Goal: Information Seeking & Learning: Learn about a topic

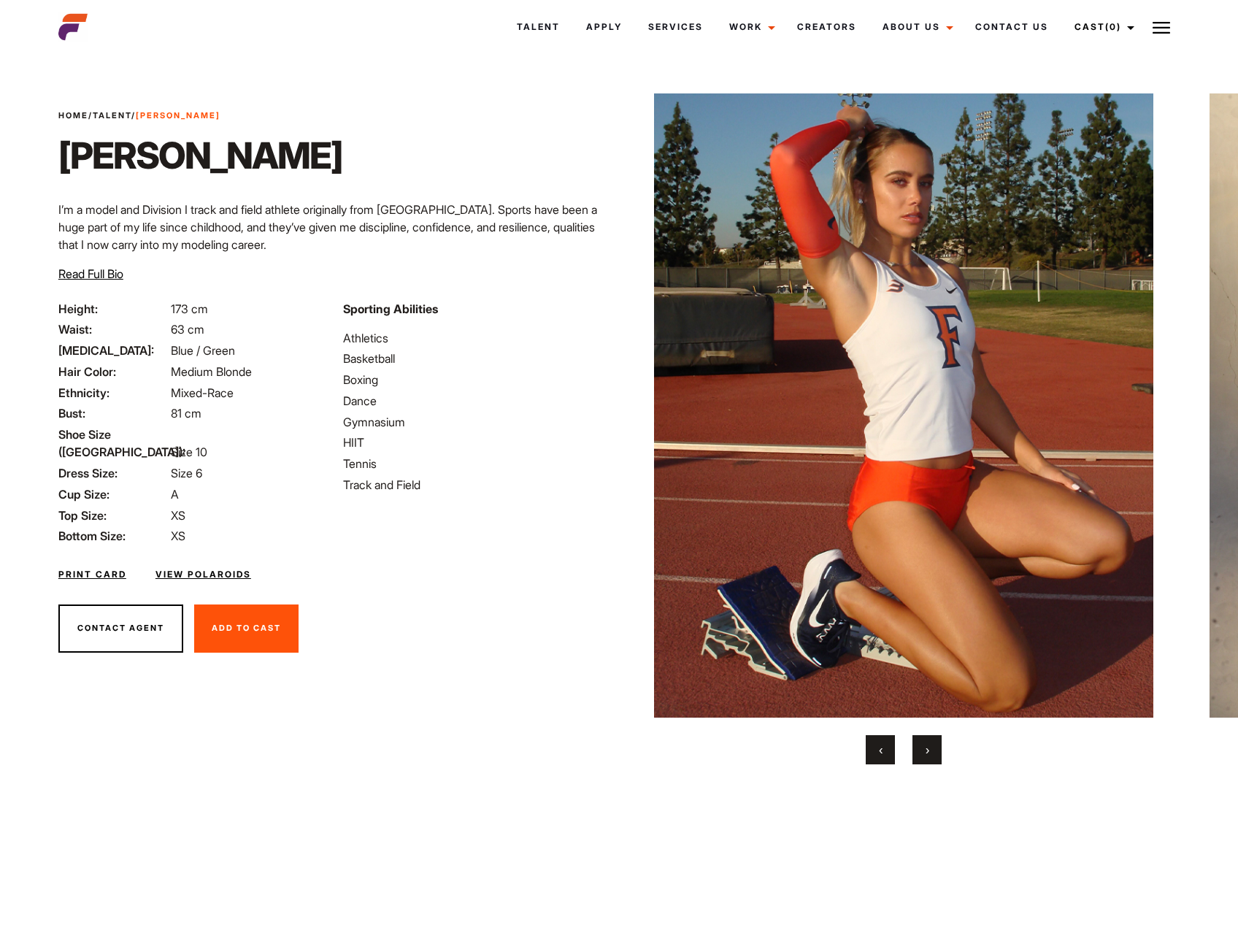
click at [937, 756] on button "›" at bounding box center [927, 750] width 29 height 29
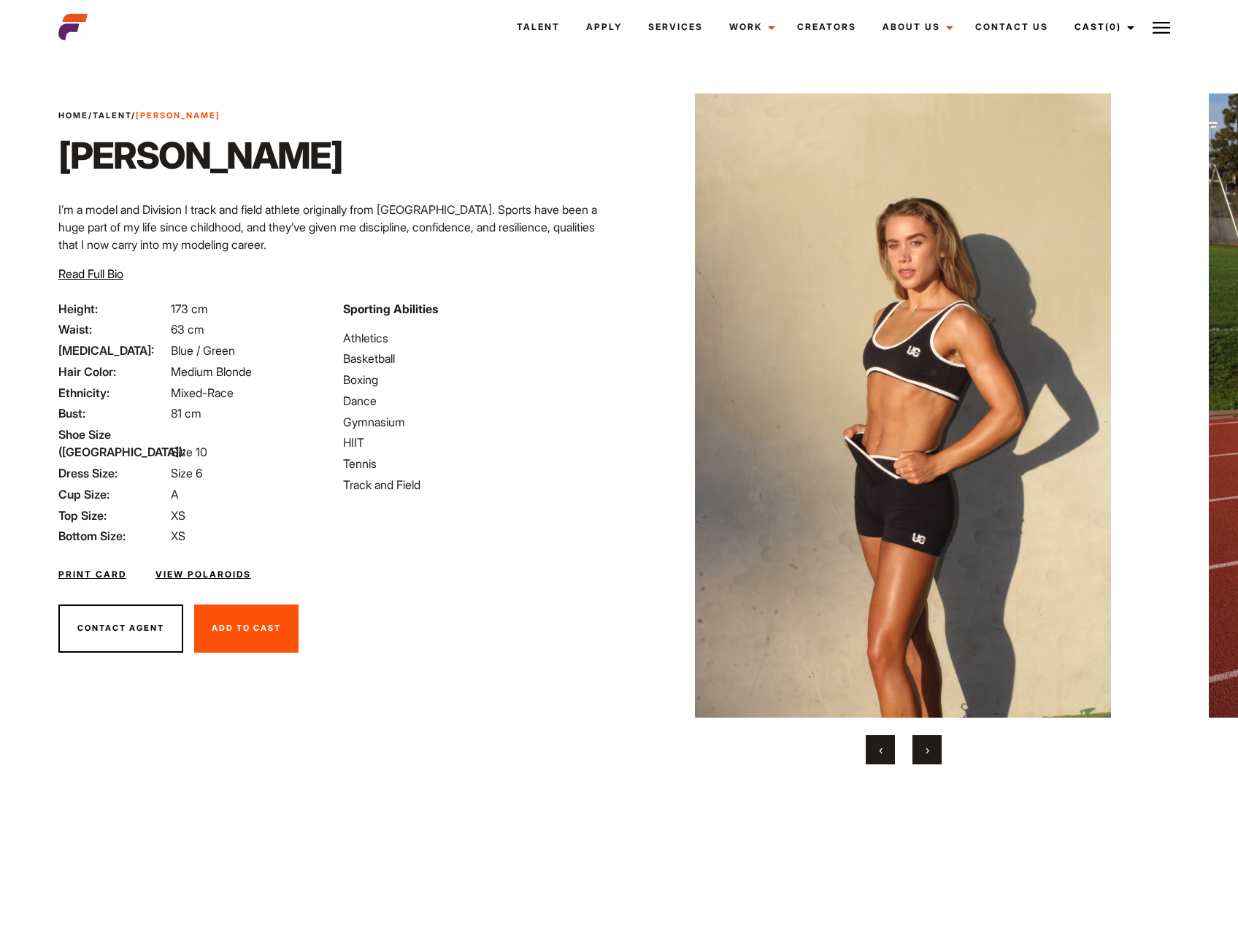
click at [934, 757] on button "›" at bounding box center [927, 750] width 29 height 29
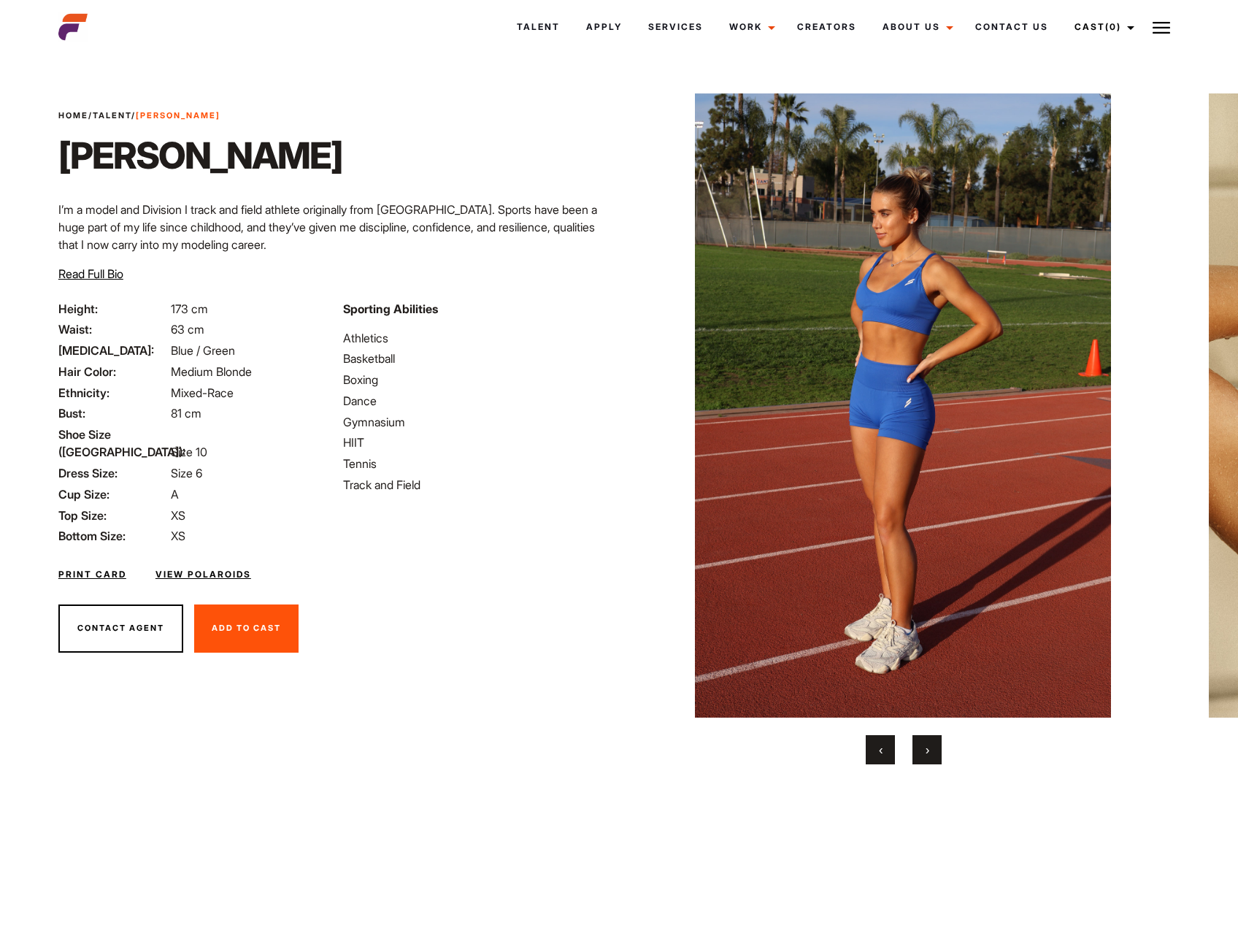
click at [933, 757] on button "›" at bounding box center [927, 750] width 29 height 29
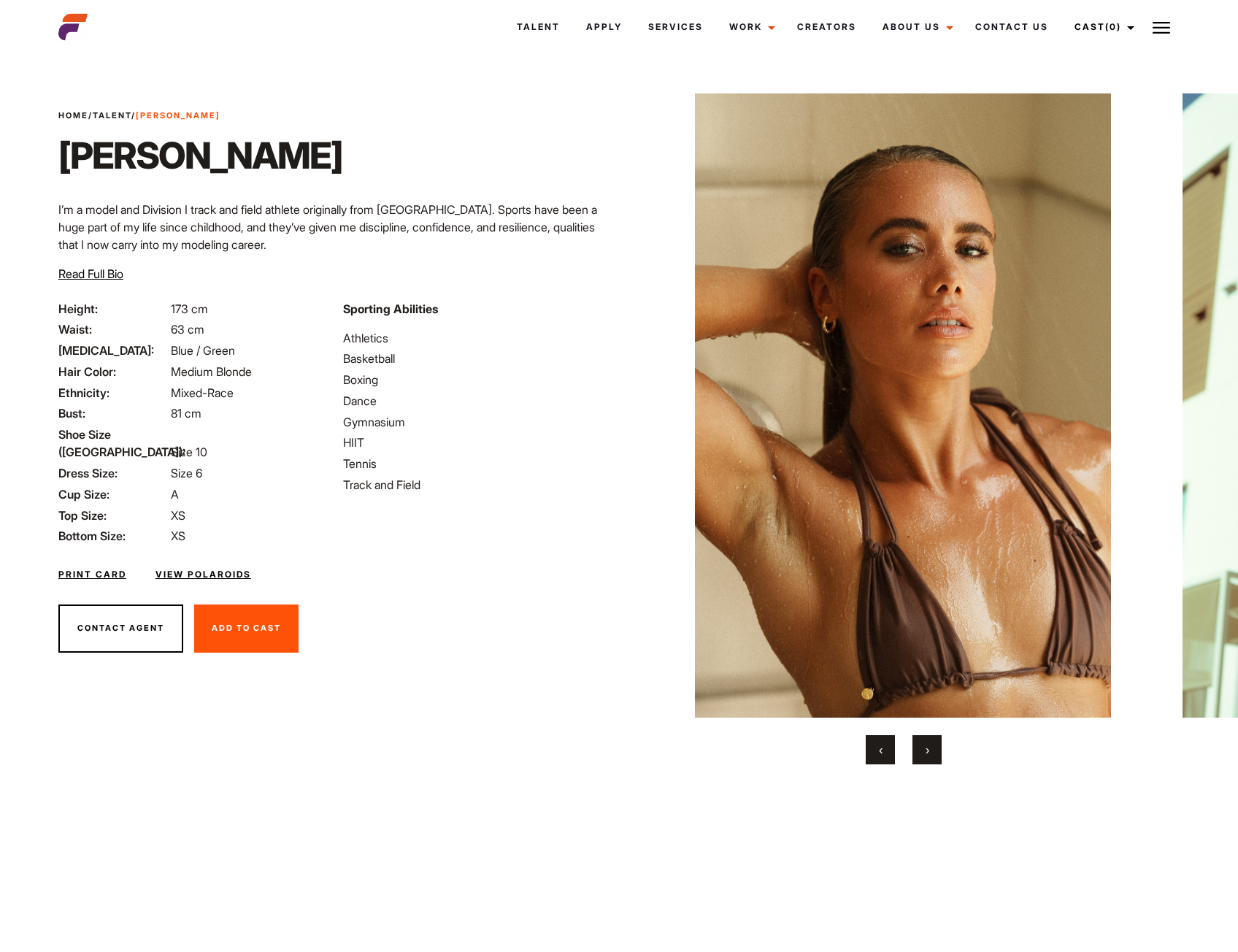
click at [932, 757] on button "›" at bounding box center [927, 750] width 29 height 29
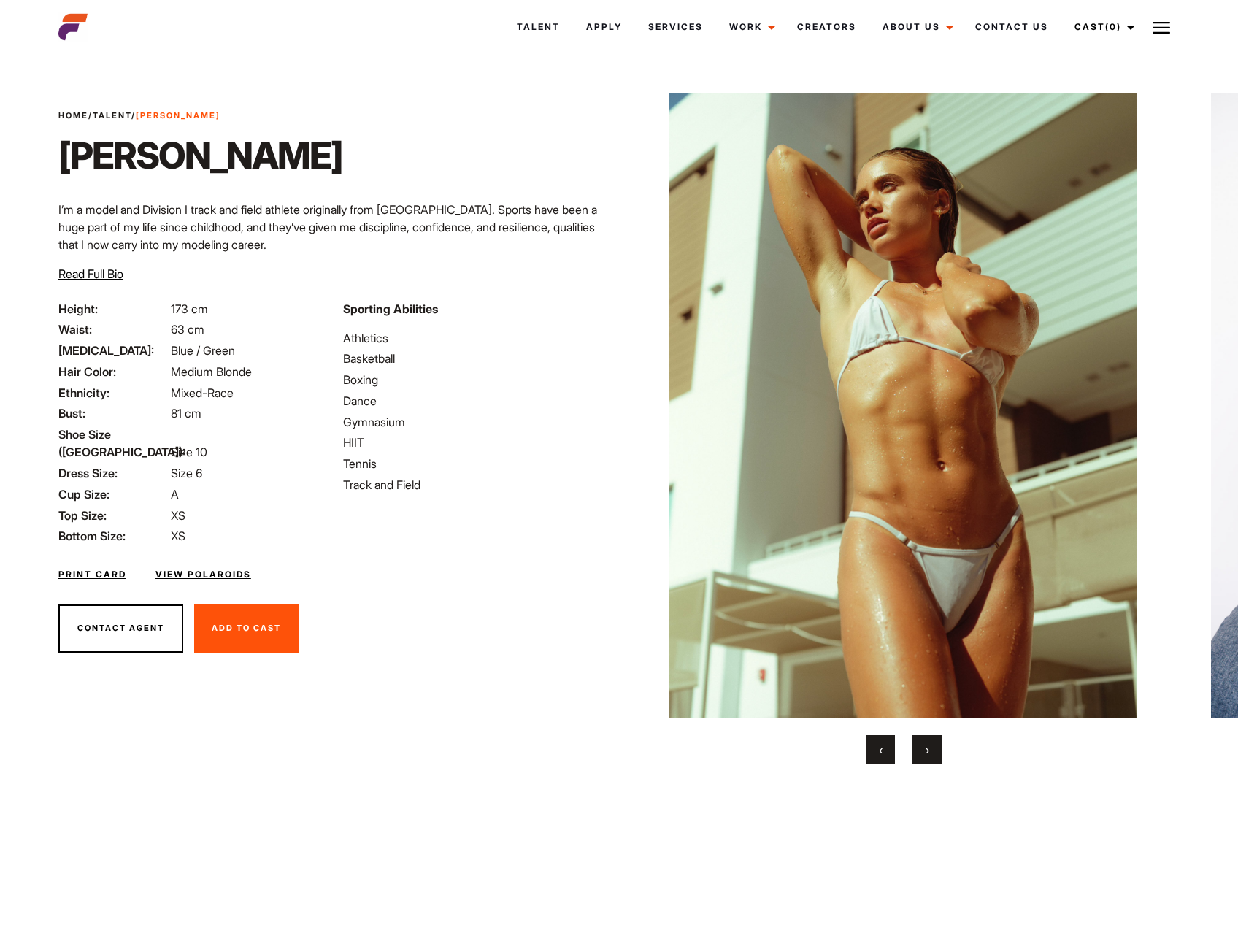
click at [932, 757] on button "›" at bounding box center [927, 750] width 29 height 29
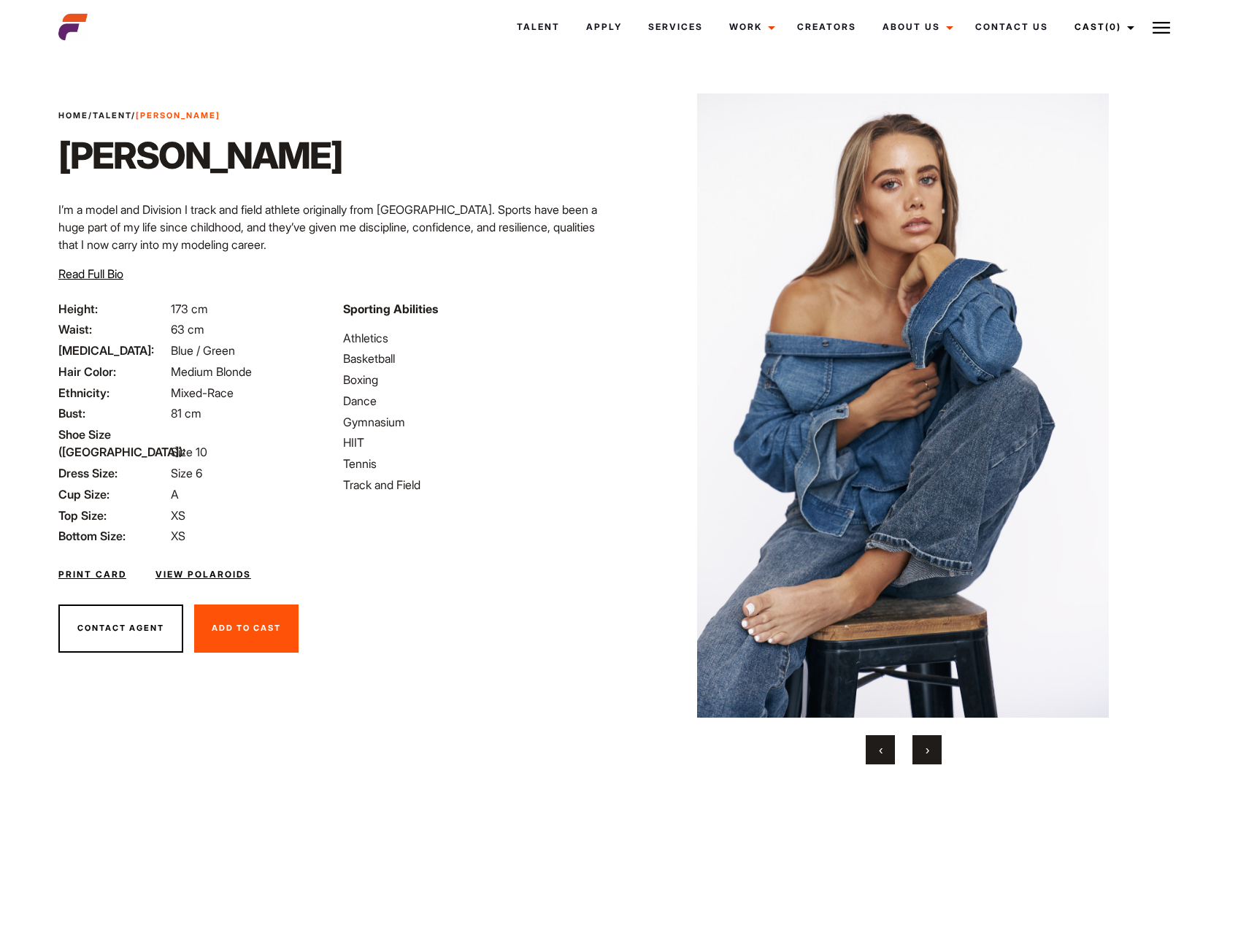
click at [932, 757] on button "›" at bounding box center [927, 750] width 29 height 29
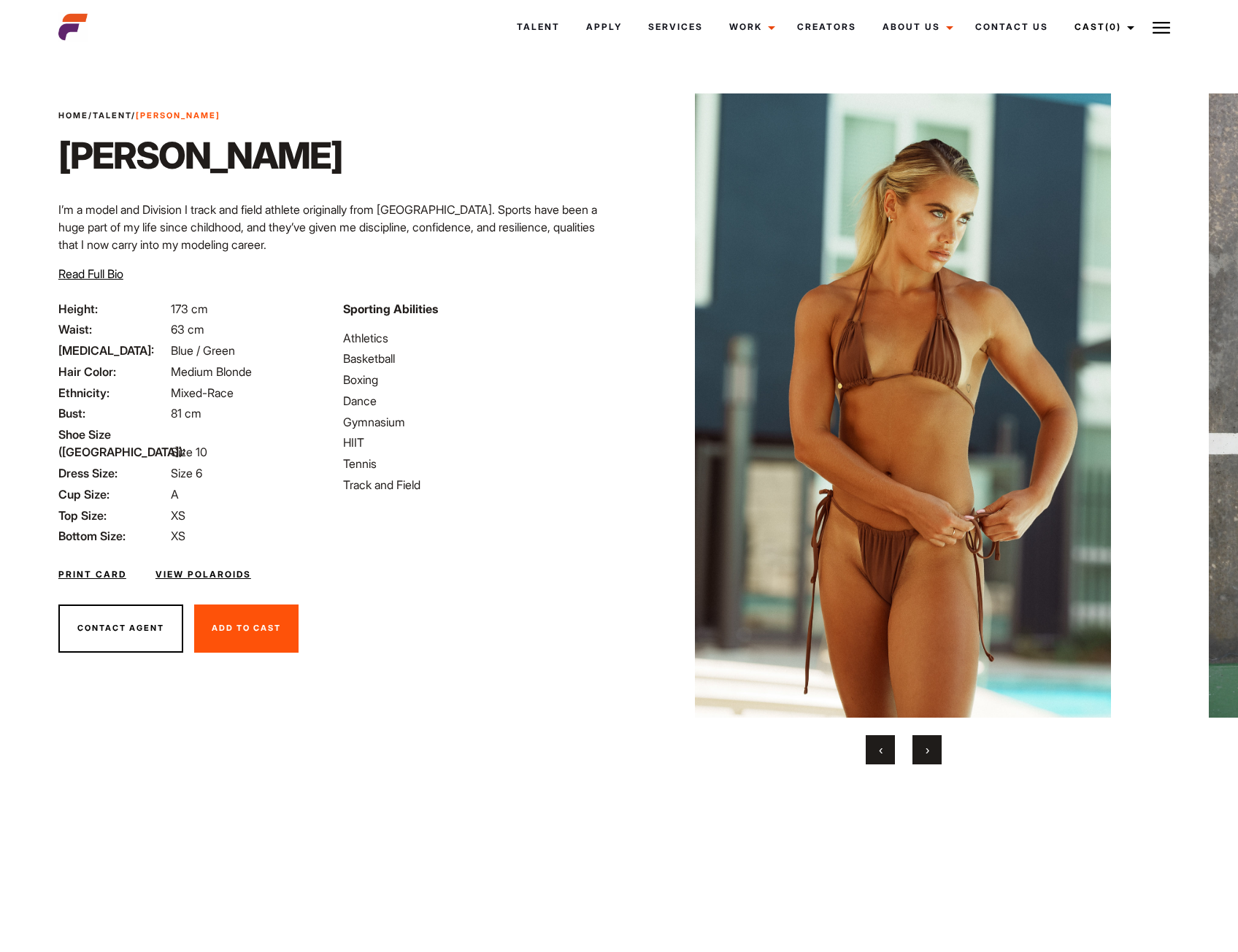
click at [890, 753] on button "‹" at bounding box center [880, 750] width 29 height 29
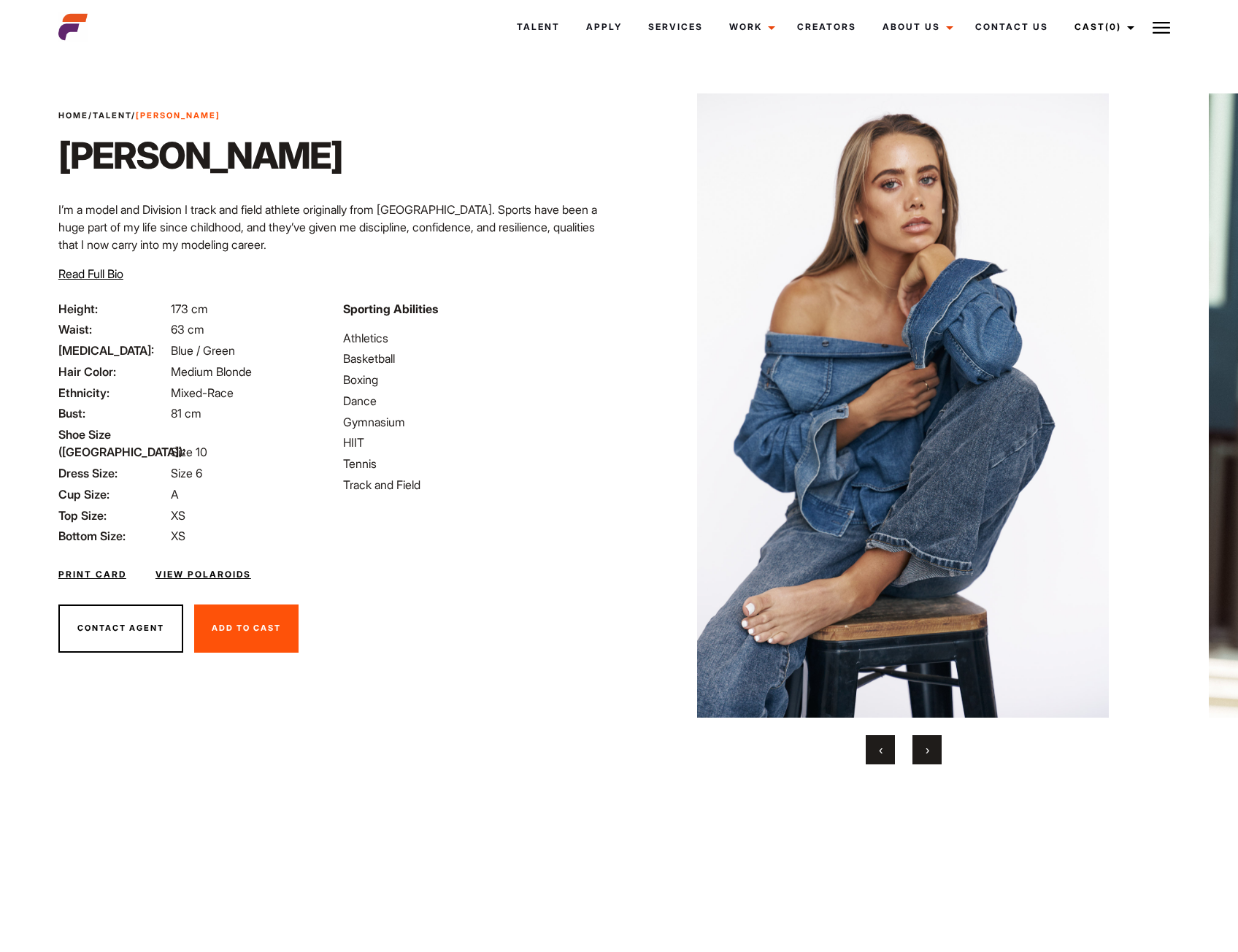
click at [924, 749] on button "›" at bounding box center [927, 750] width 29 height 29
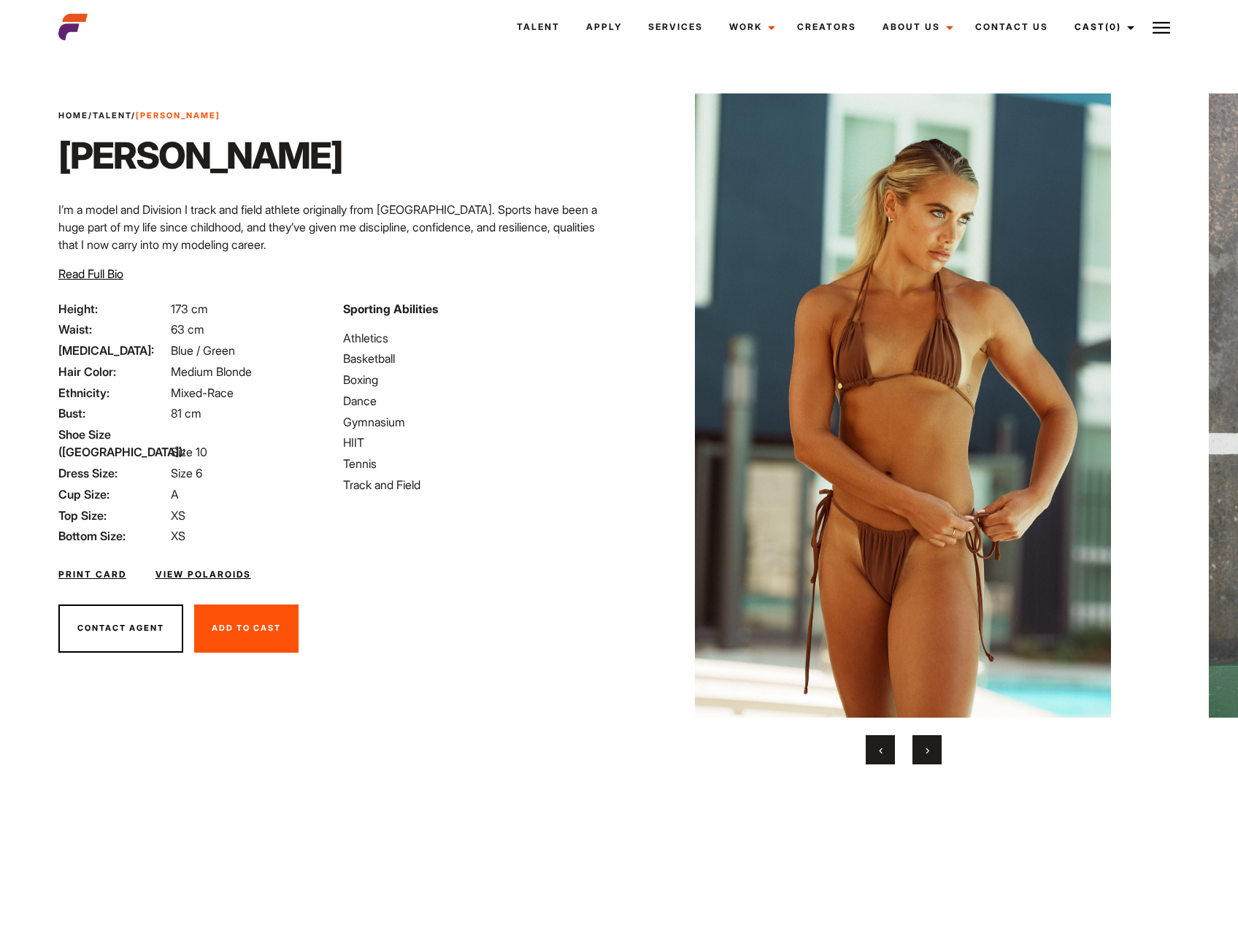
click at [924, 749] on button "›" at bounding box center [927, 750] width 29 height 29
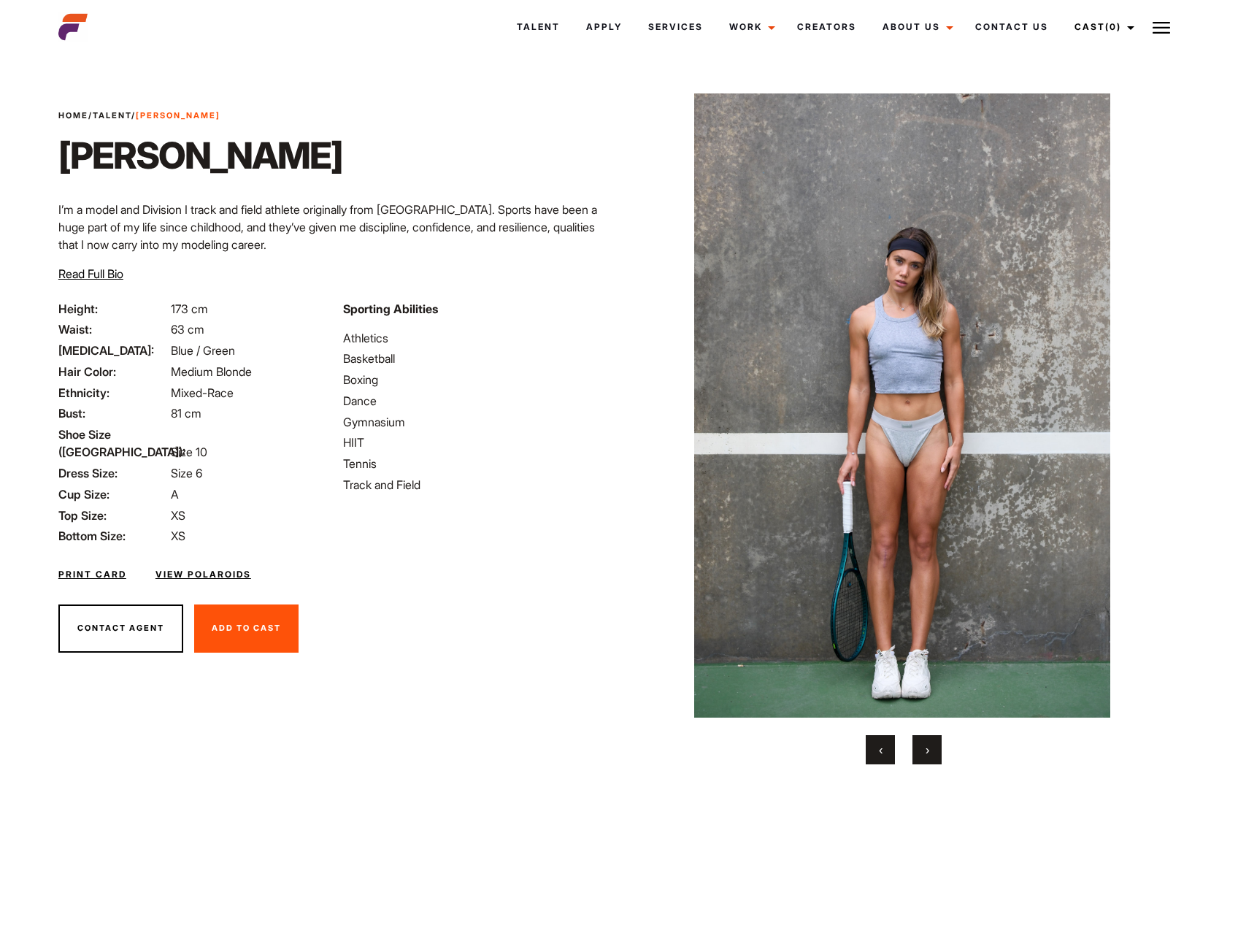
click at [924, 749] on button "›" at bounding box center [927, 750] width 29 height 29
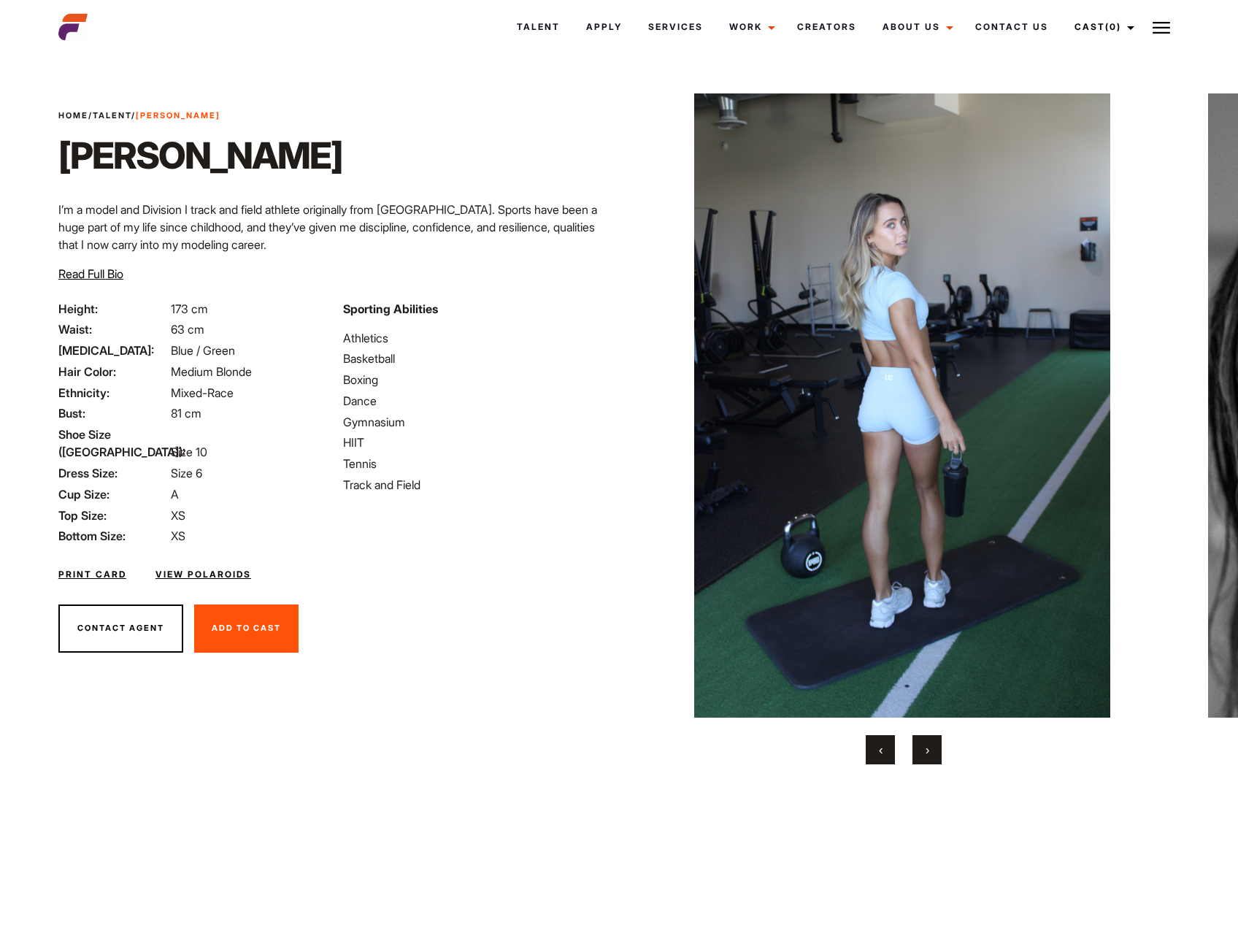
click at [924, 749] on button "›" at bounding box center [927, 750] width 29 height 29
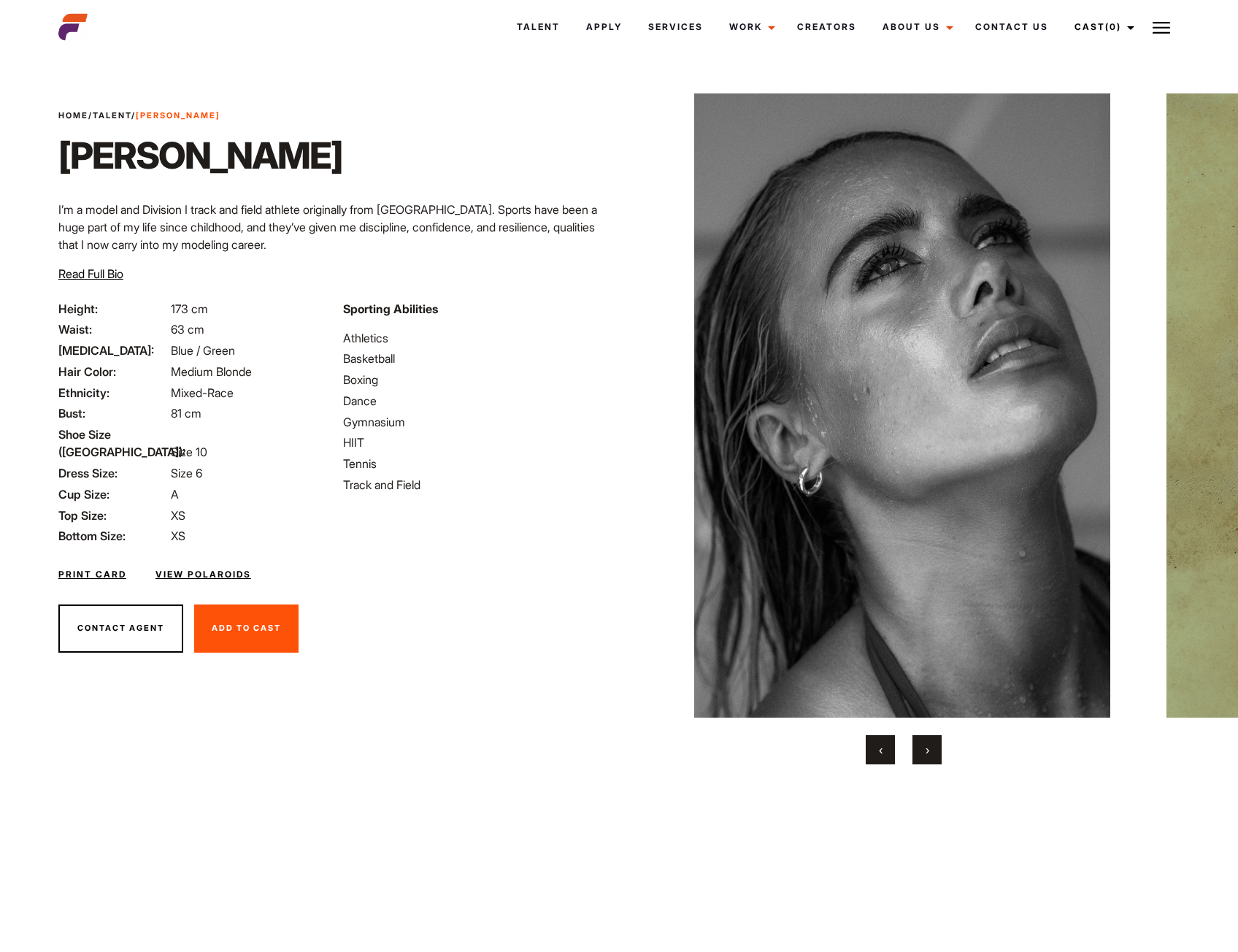
click at [924, 749] on button "›" at bounding box center [927, 750] width 29 height 29
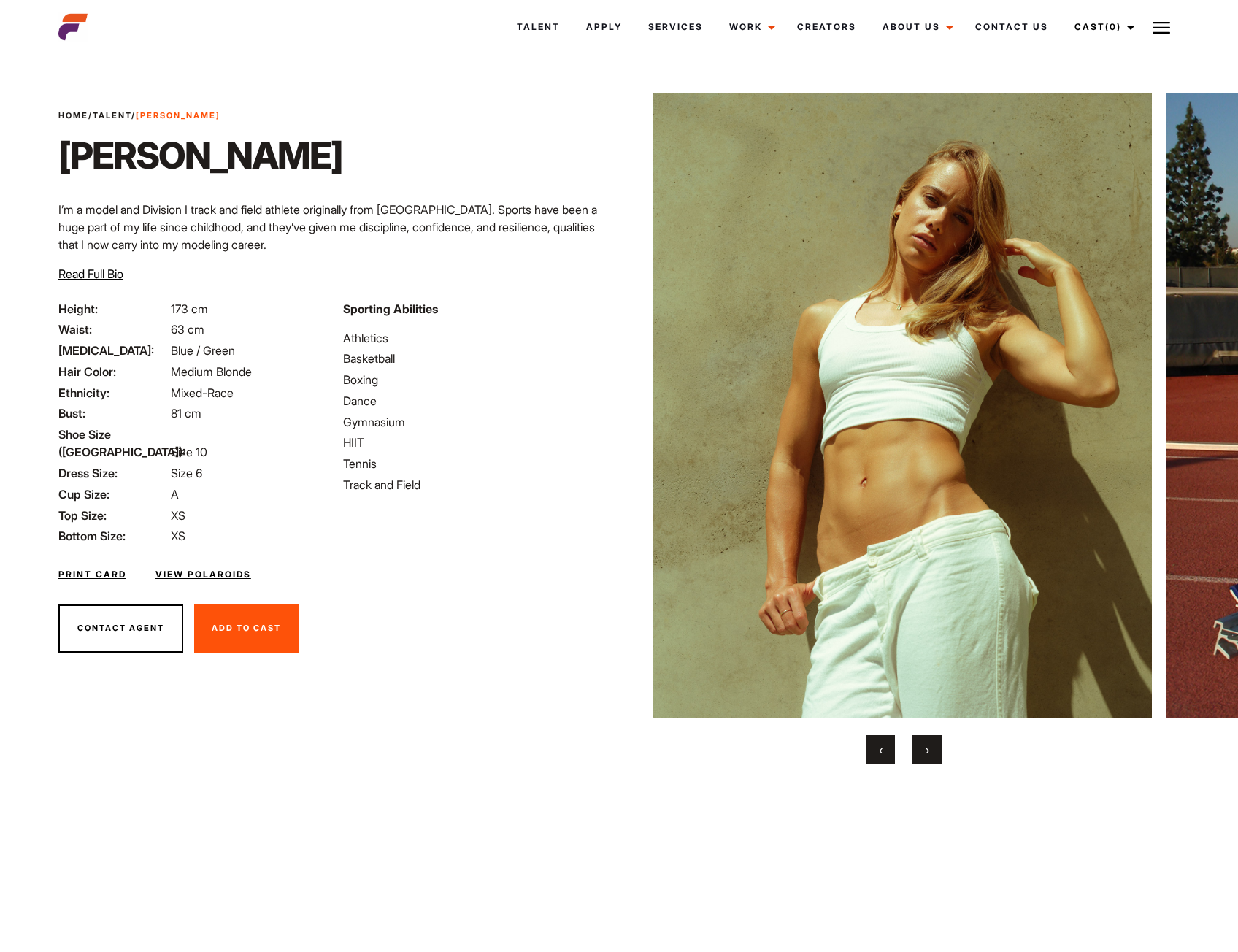
click at [924, 749] on button "›" at bounding box center [927, 750] width 29 height 29
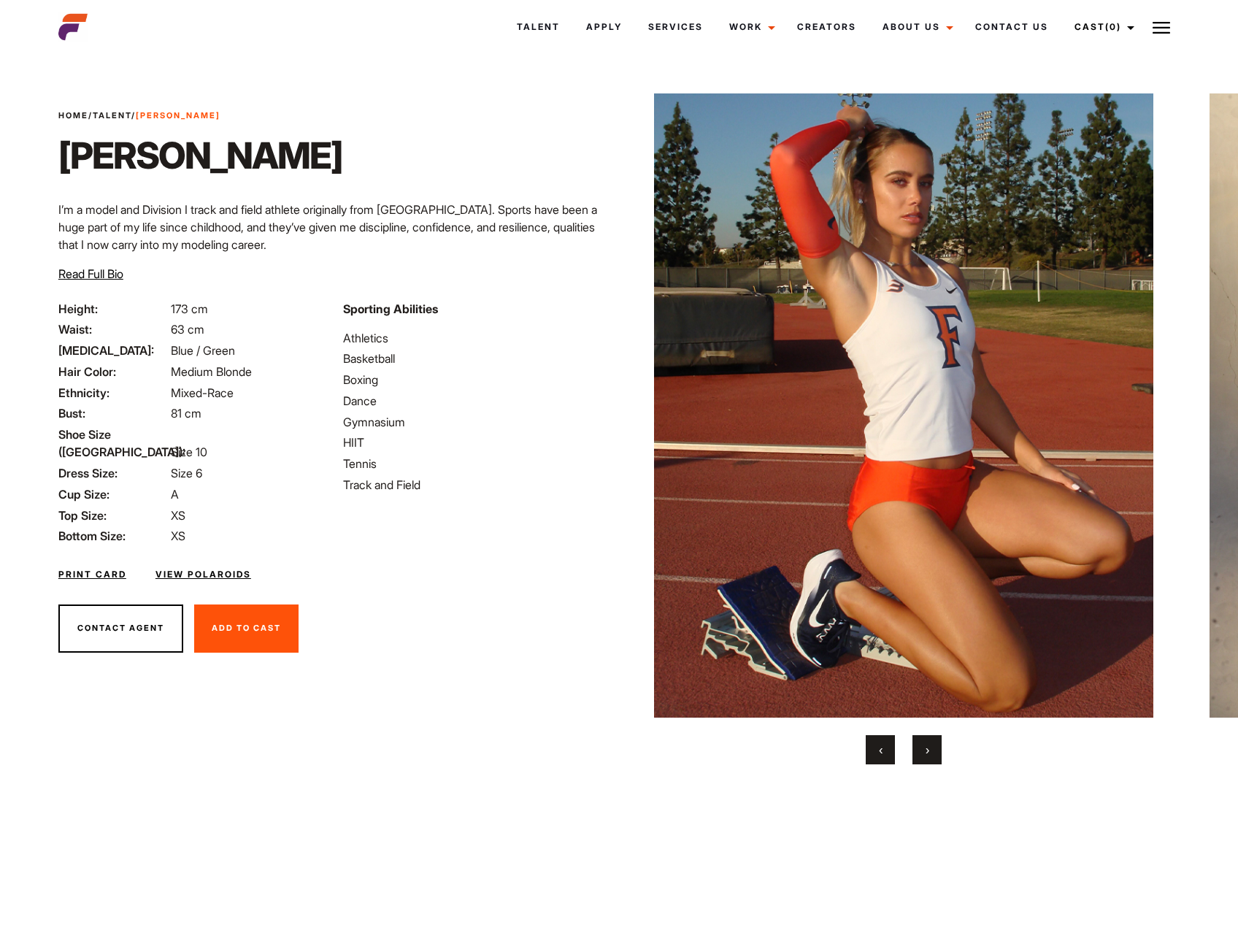
click at [924, 749] on button "›" at bounding box center [927, 750] width 29 height 29
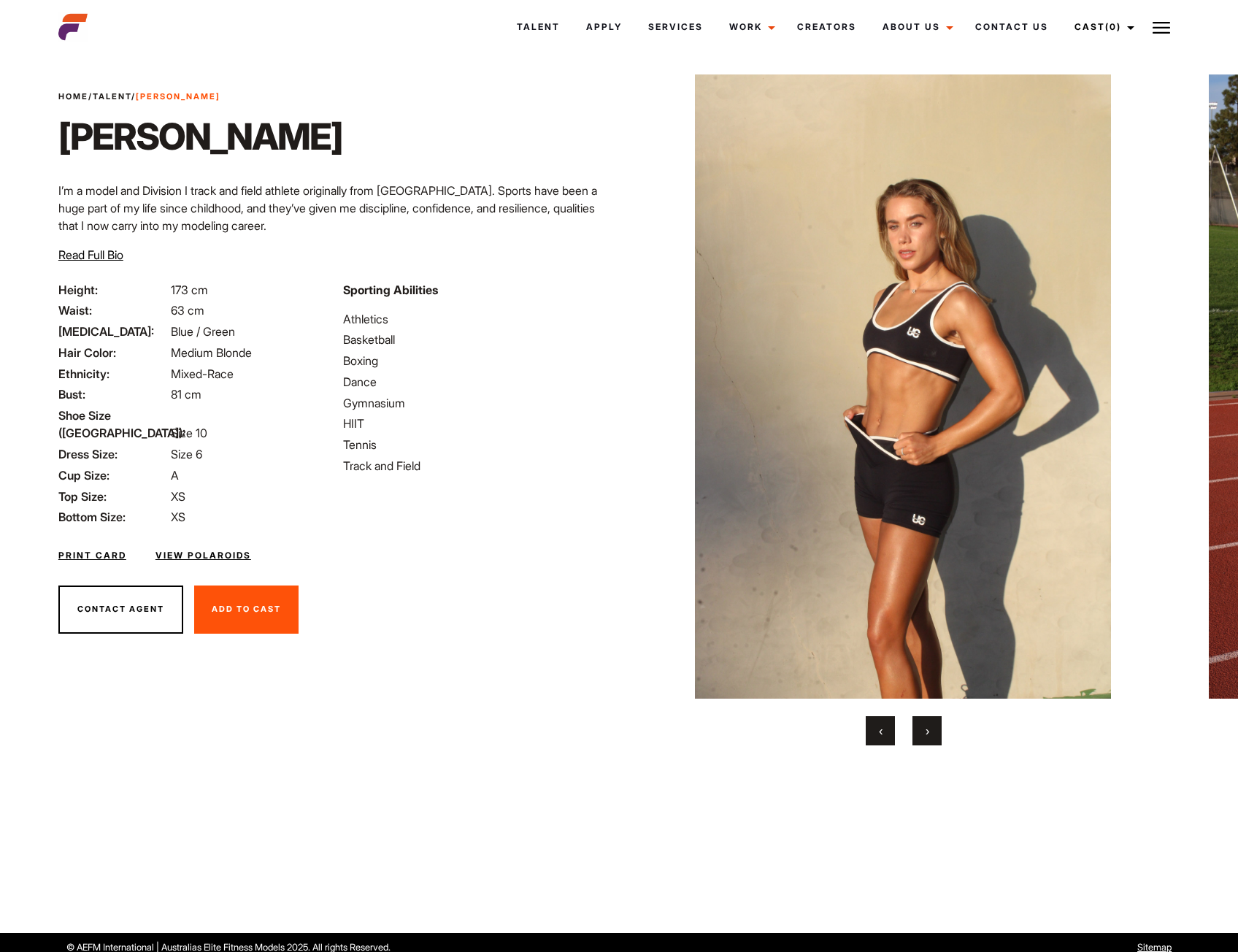
scroll to position [29, 0]
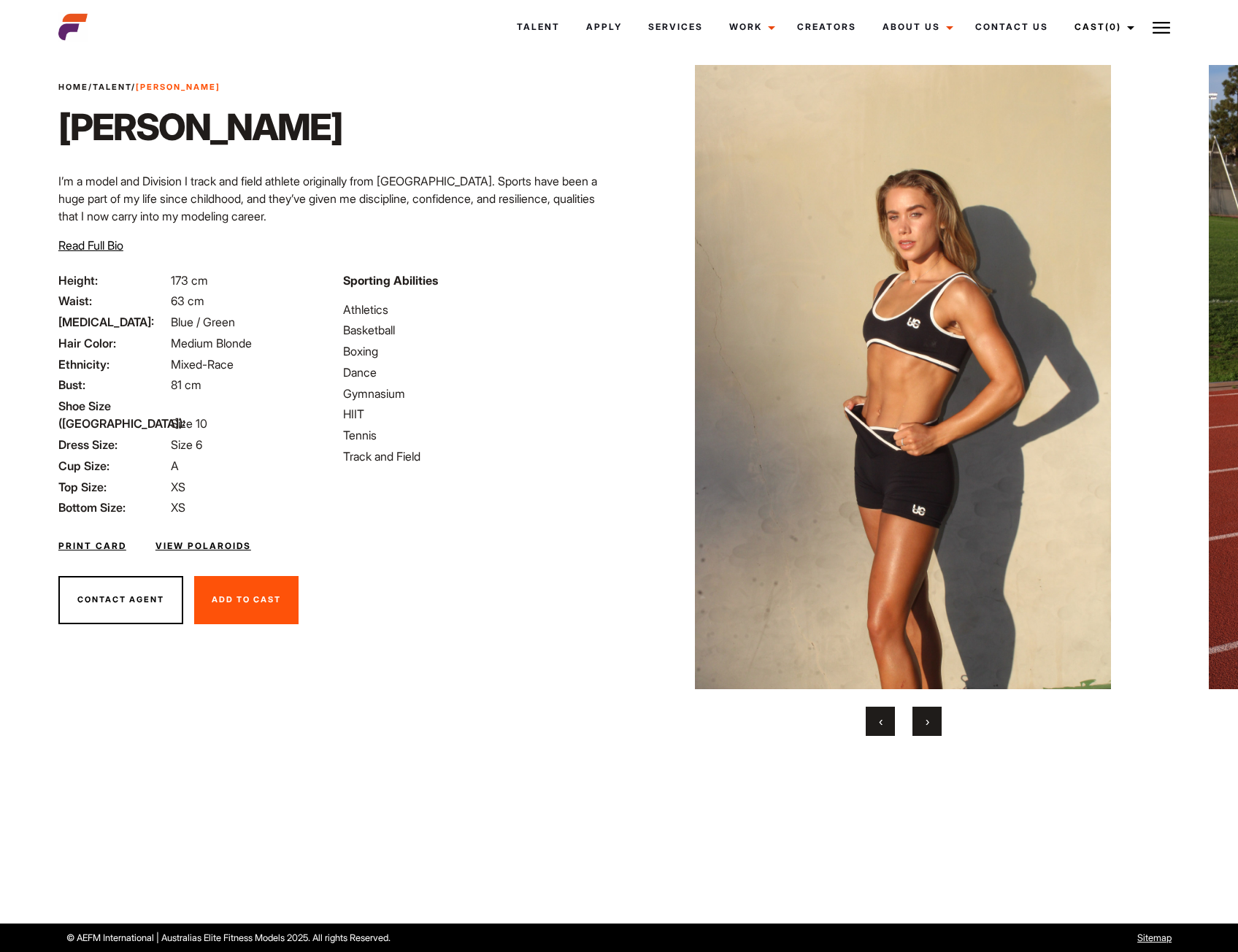
click at [877, 723] on button "‹" at bounding box center [880, 722] width 29 height 29
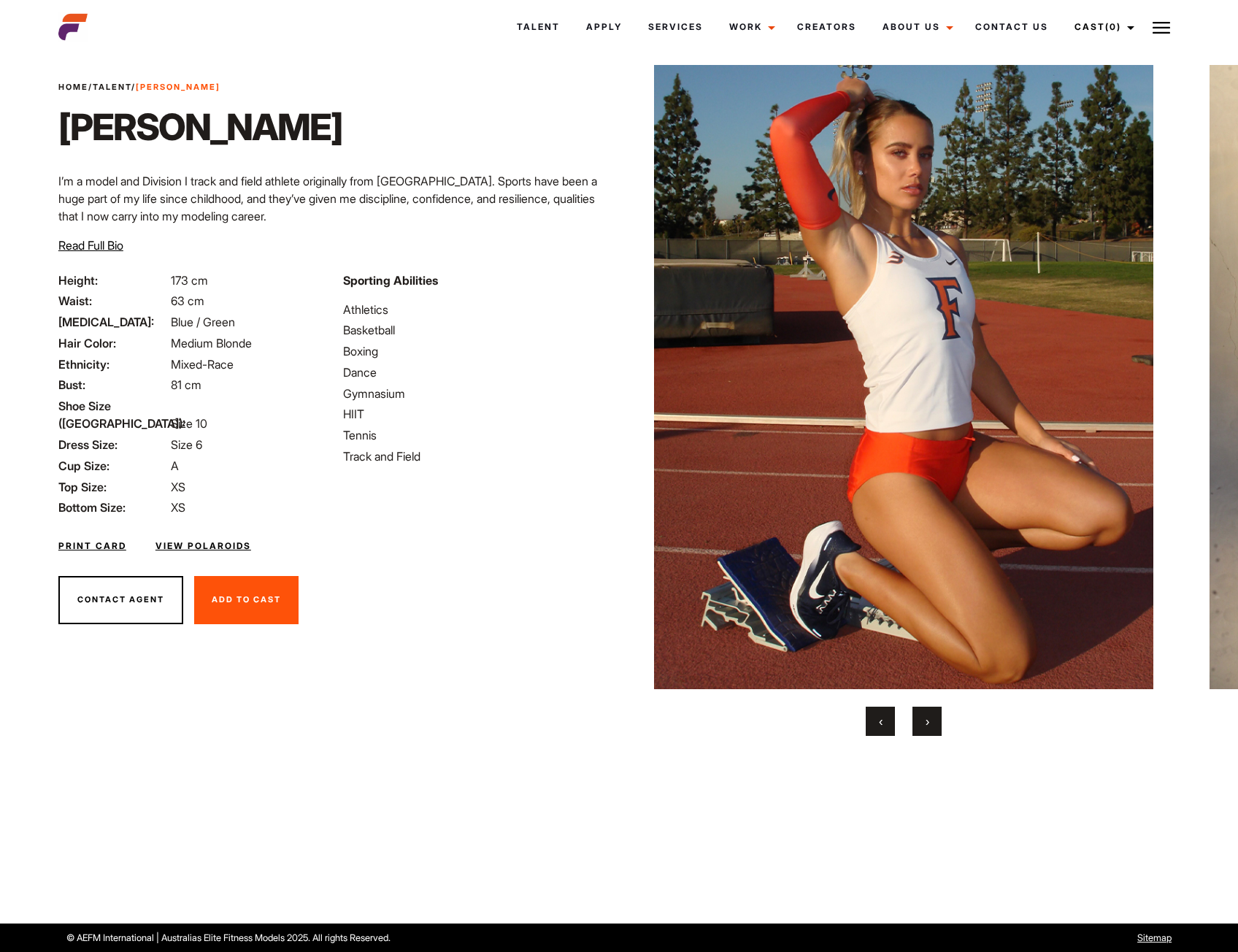
click at [877, 723] on button "‹" at bounding box center [880, 722] width 29 height 29
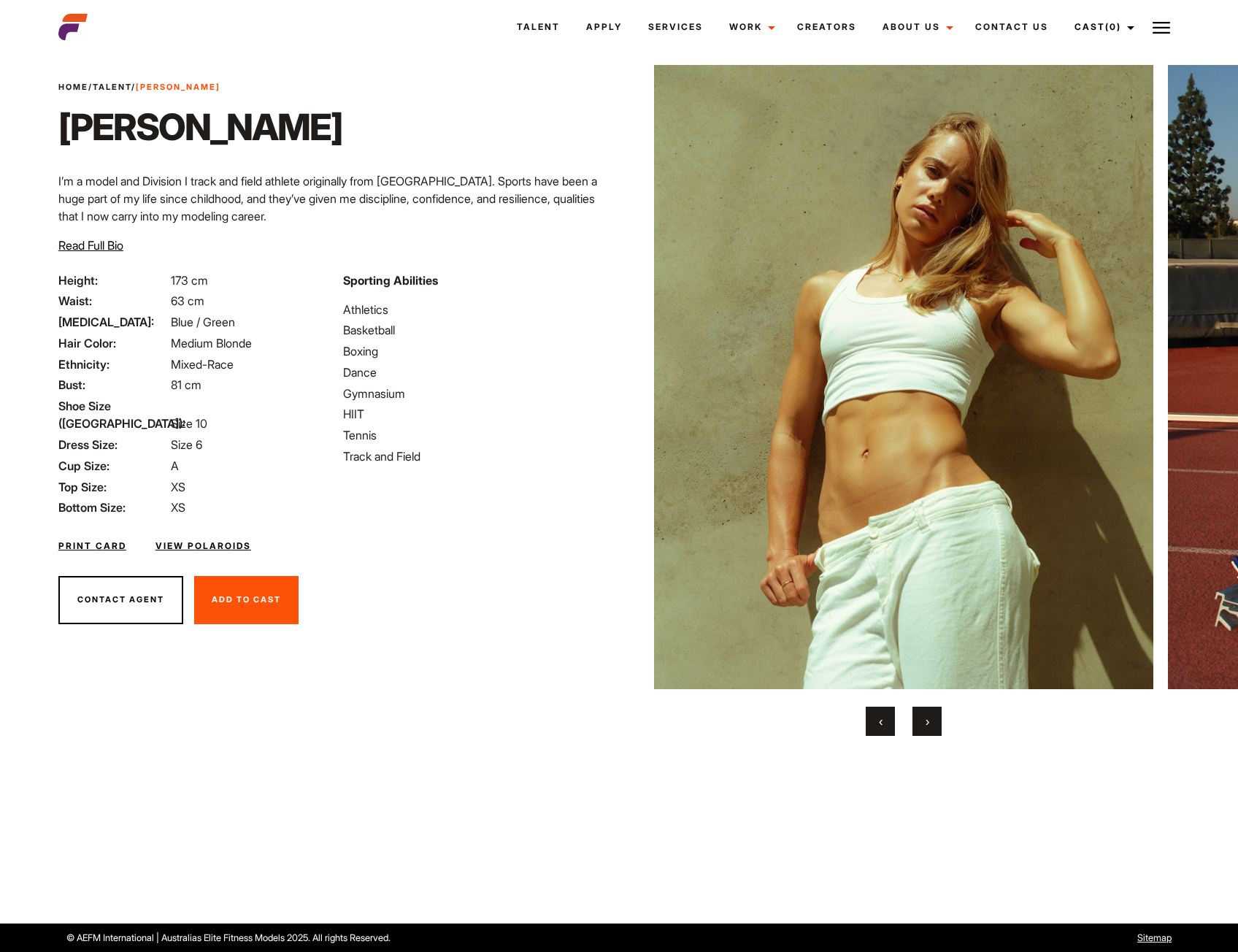
click at [877, 723] on button "‹" at bounding box center [880, 722] width 29 height 29
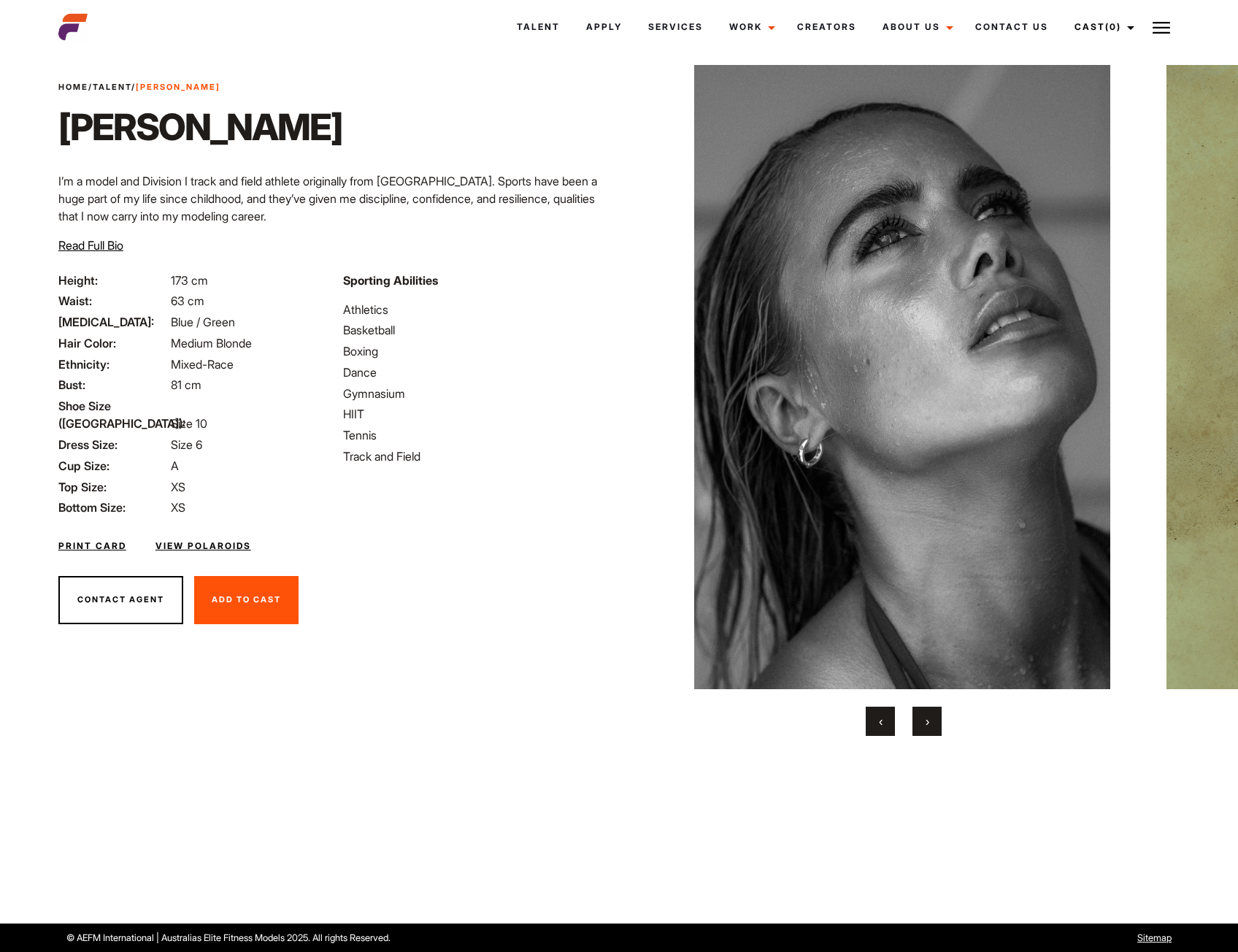
click at [877, 723] on button "‹" at bounding box center [880, 722] width 29 height 29
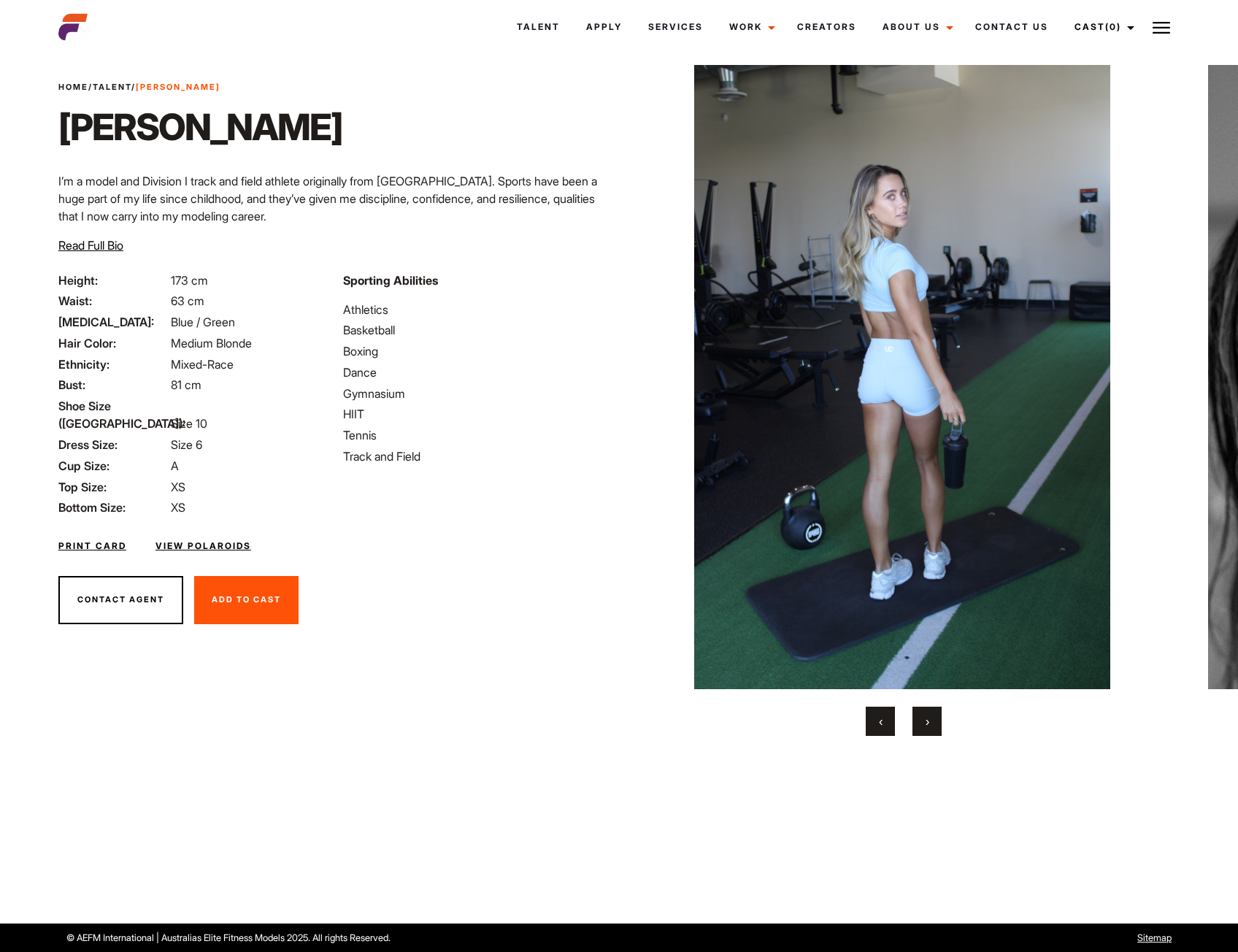
click at [877, 723] on button "‹" at bounding box center [880, 722] width 29 height 29
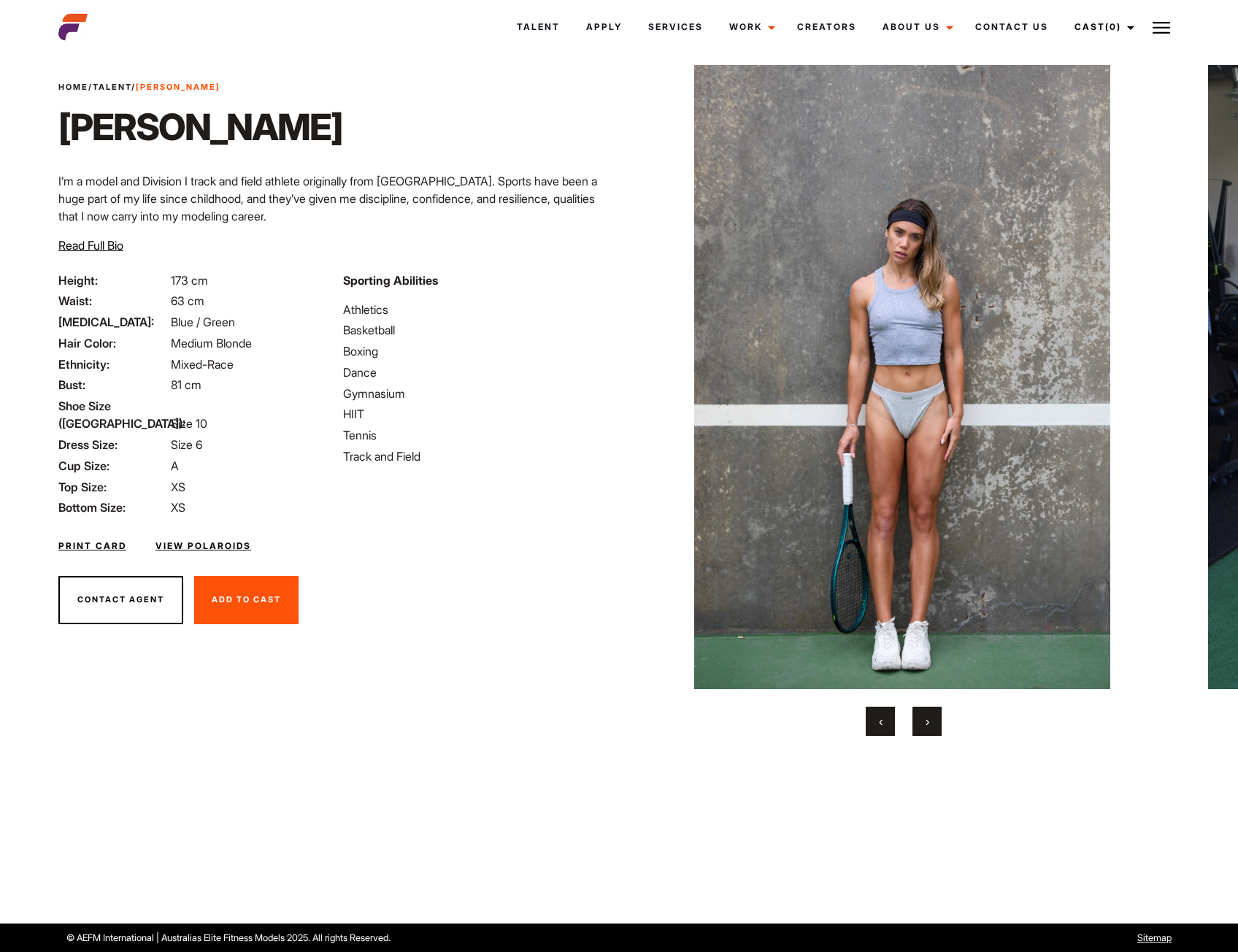
click at [877, 723] on button "‹" at bounding box center [880, 722] width 29 height 29
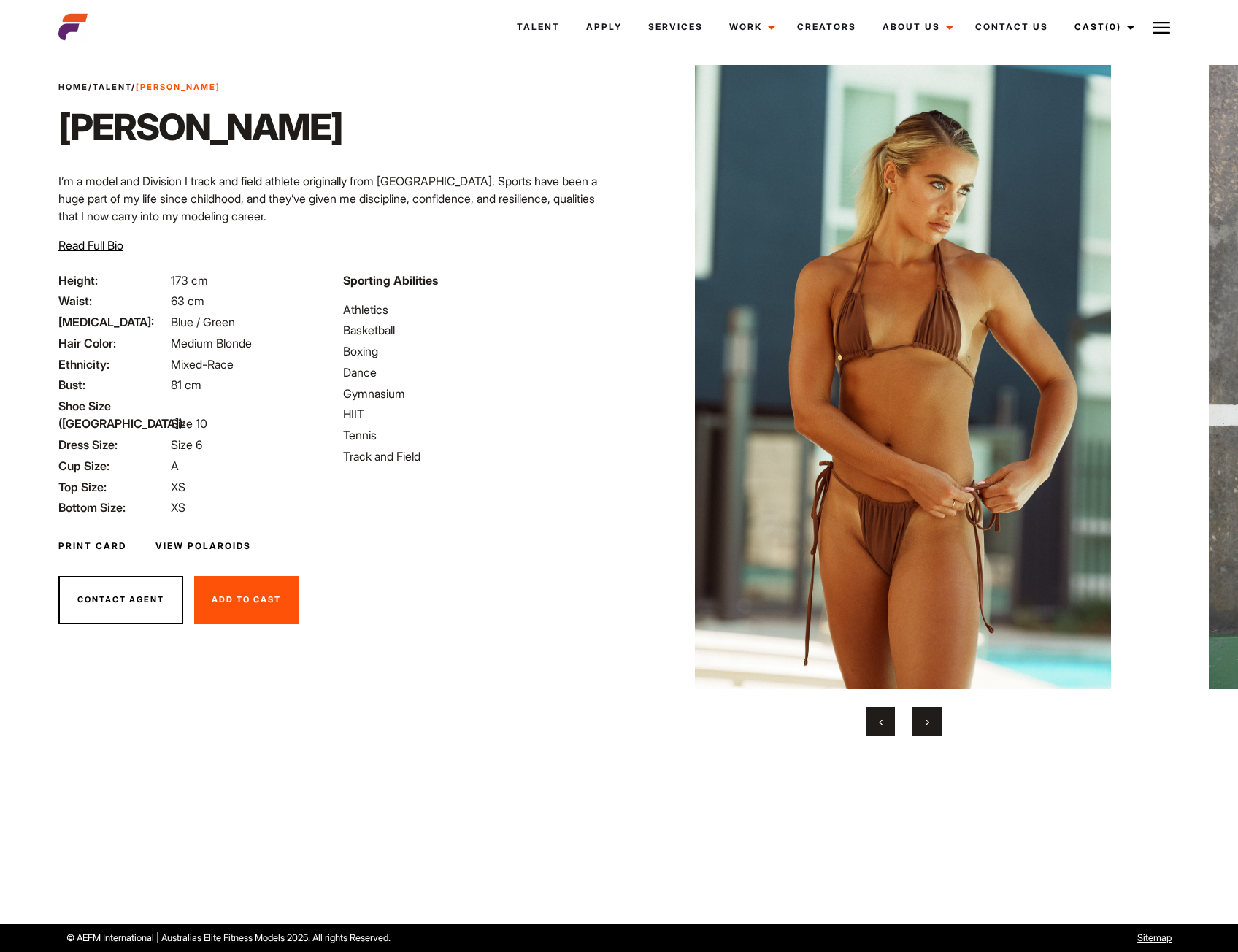
click at [876, 721] on button "‹" at bounding box center [880, 722] width 29 height 29
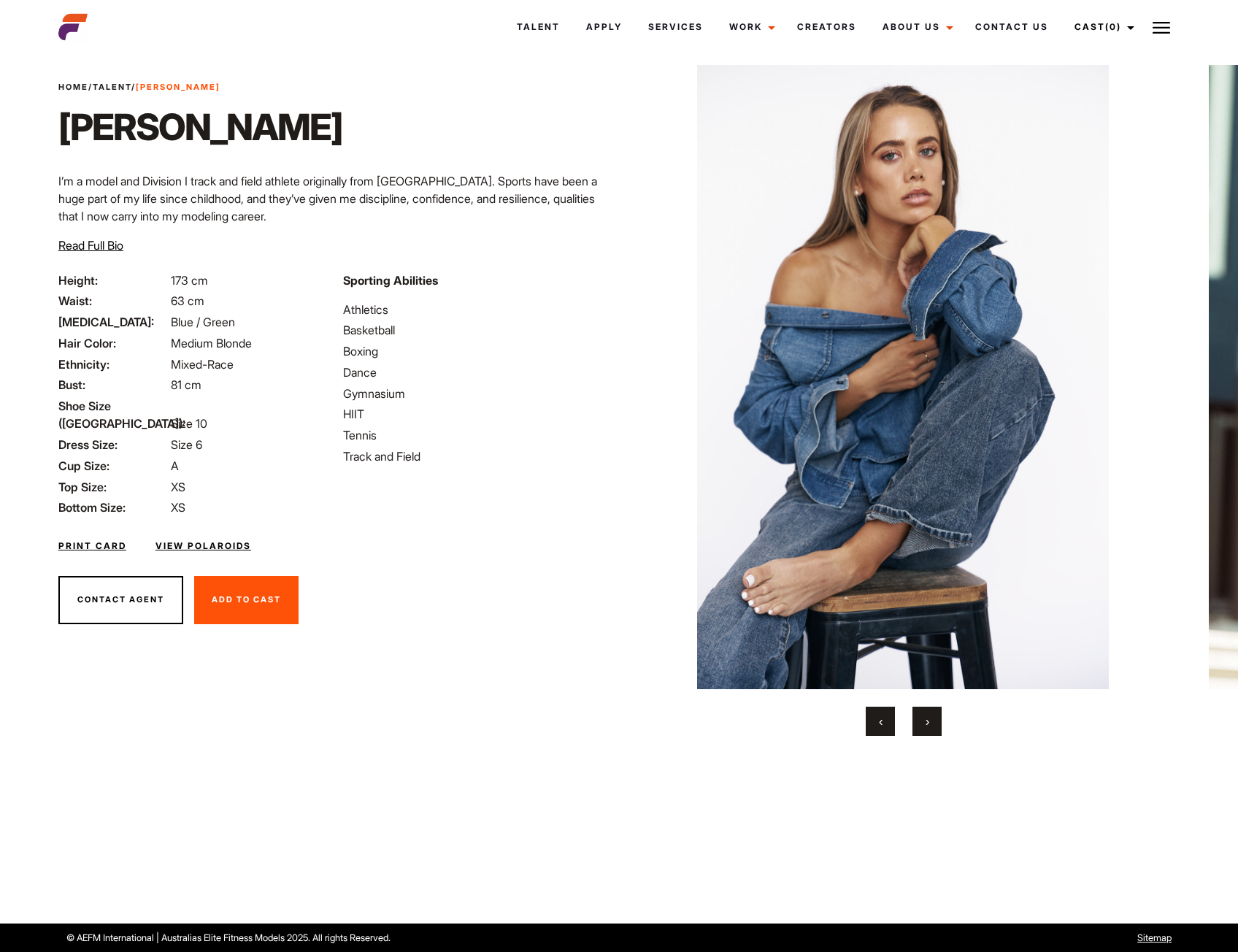
click at [876, 721] on button "‹" at bounding box center [880, 722] width 29 height 29
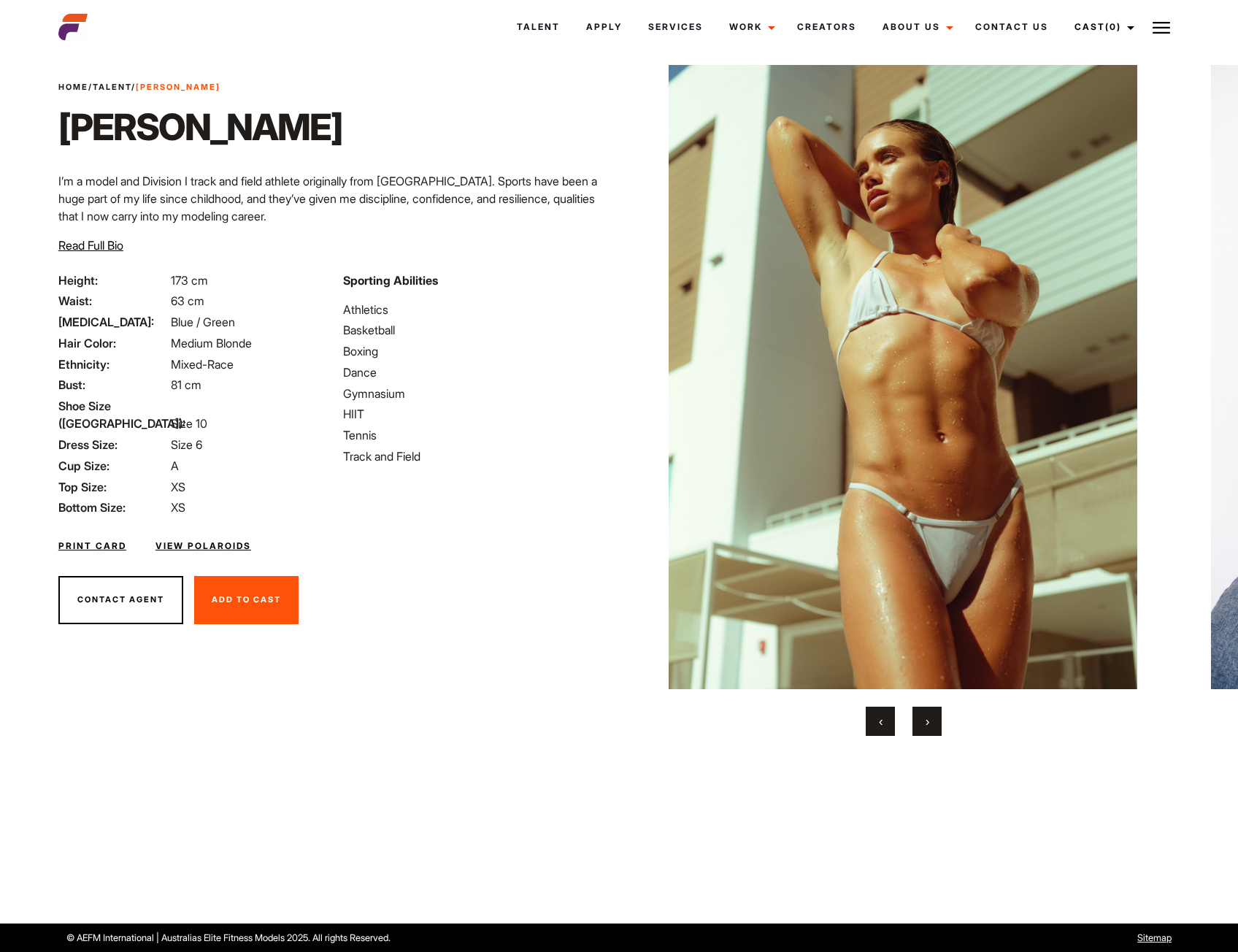
click at [876, 721] on button "‹" at bounding box center [880, 722] width 29 height 29
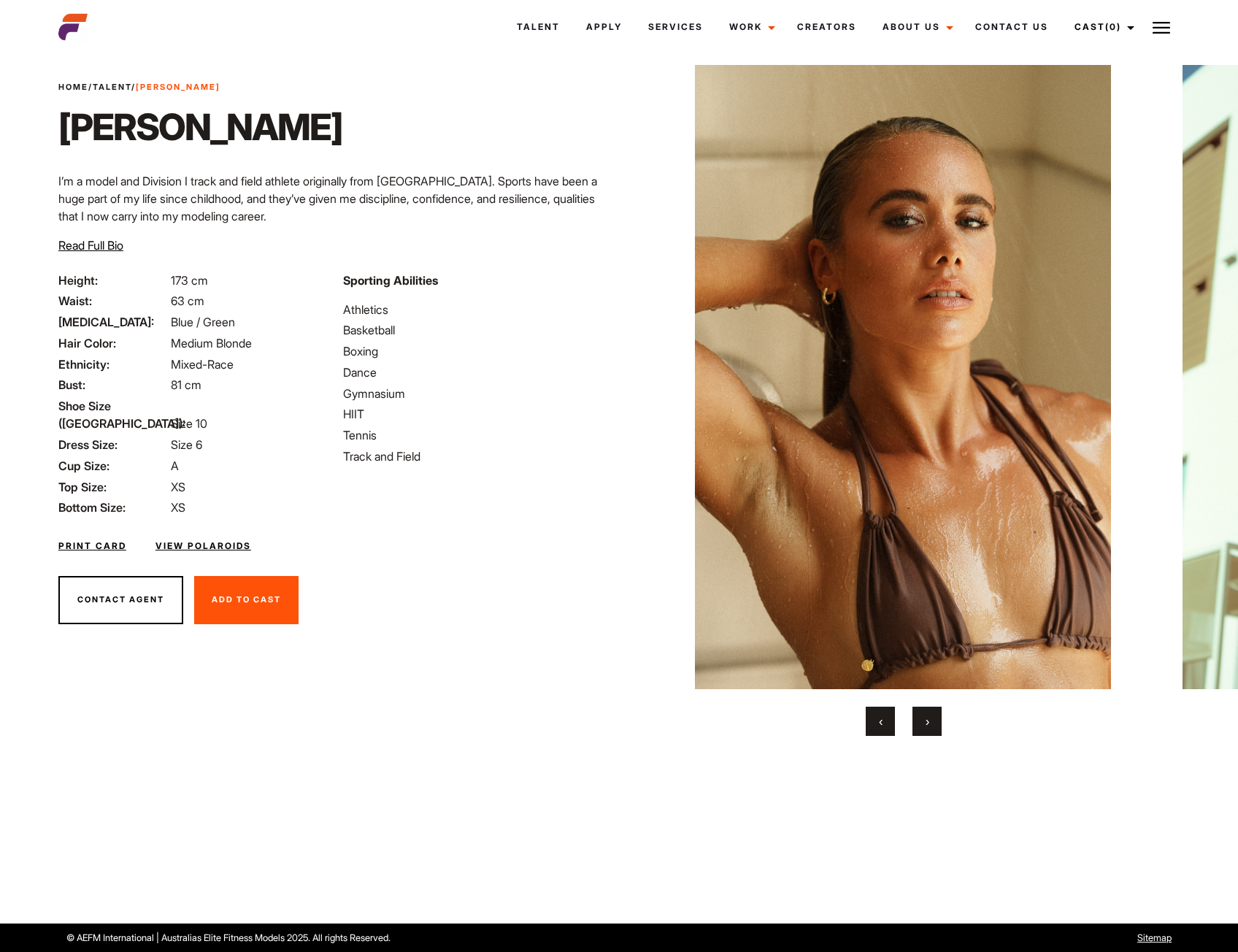
click at [876, 721] on button "‹" at bounding box center [880, 722] width 29 height 29
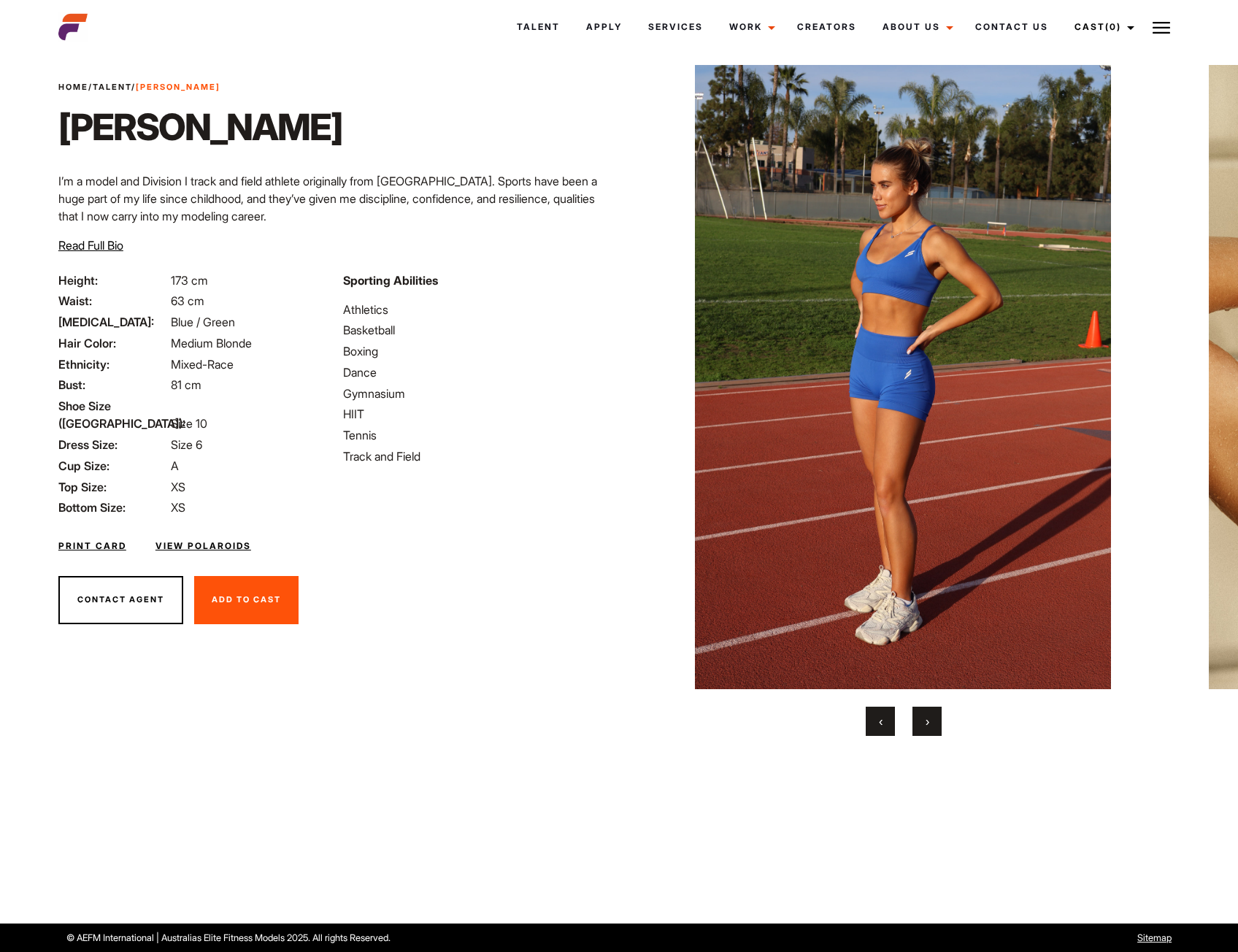
click at [876, 721] on button "‹" at bounding box center [880, 722] width 29 height 29
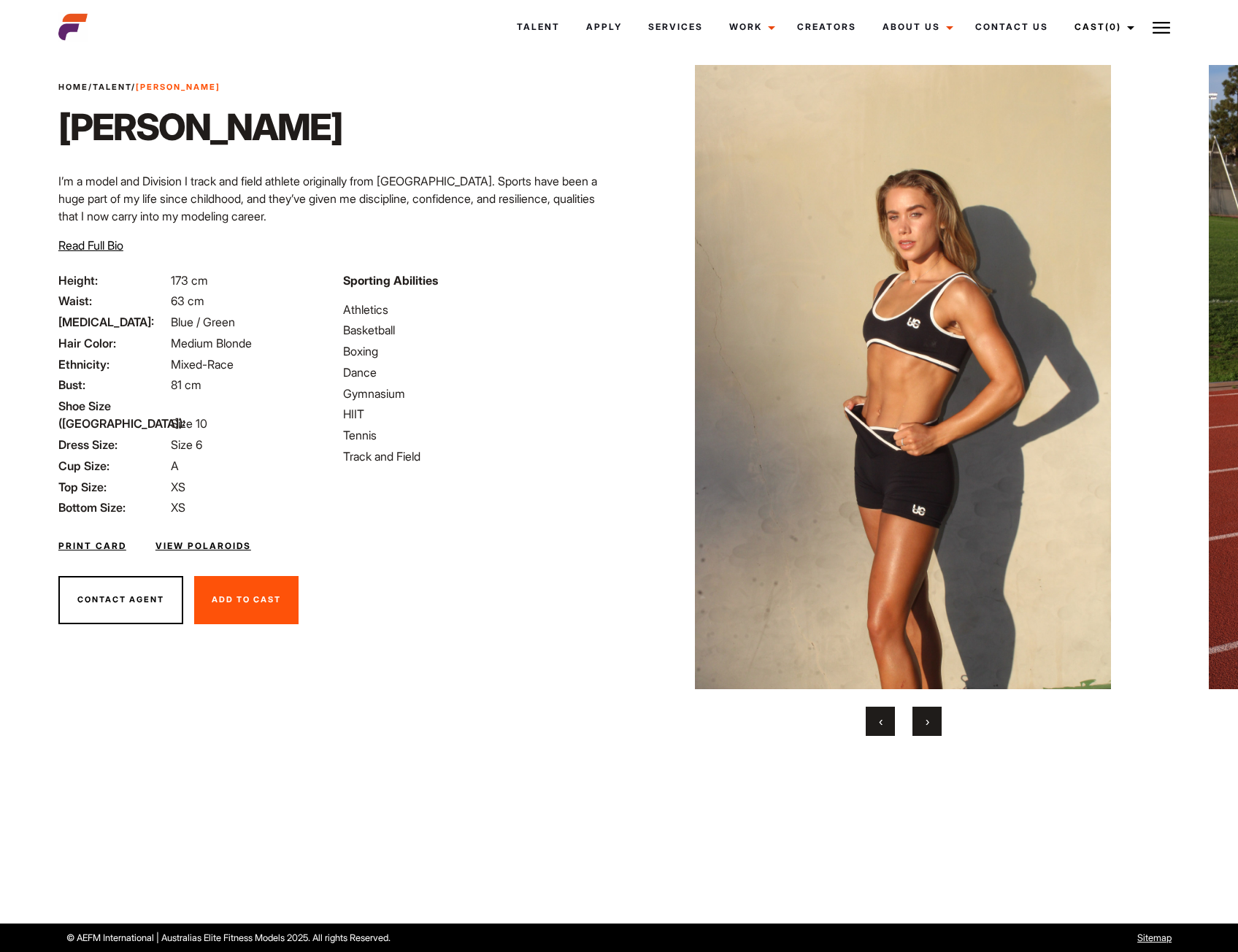
click at [876, 721] on button "‹" at bounding box center [880, 722] width 29 height 29
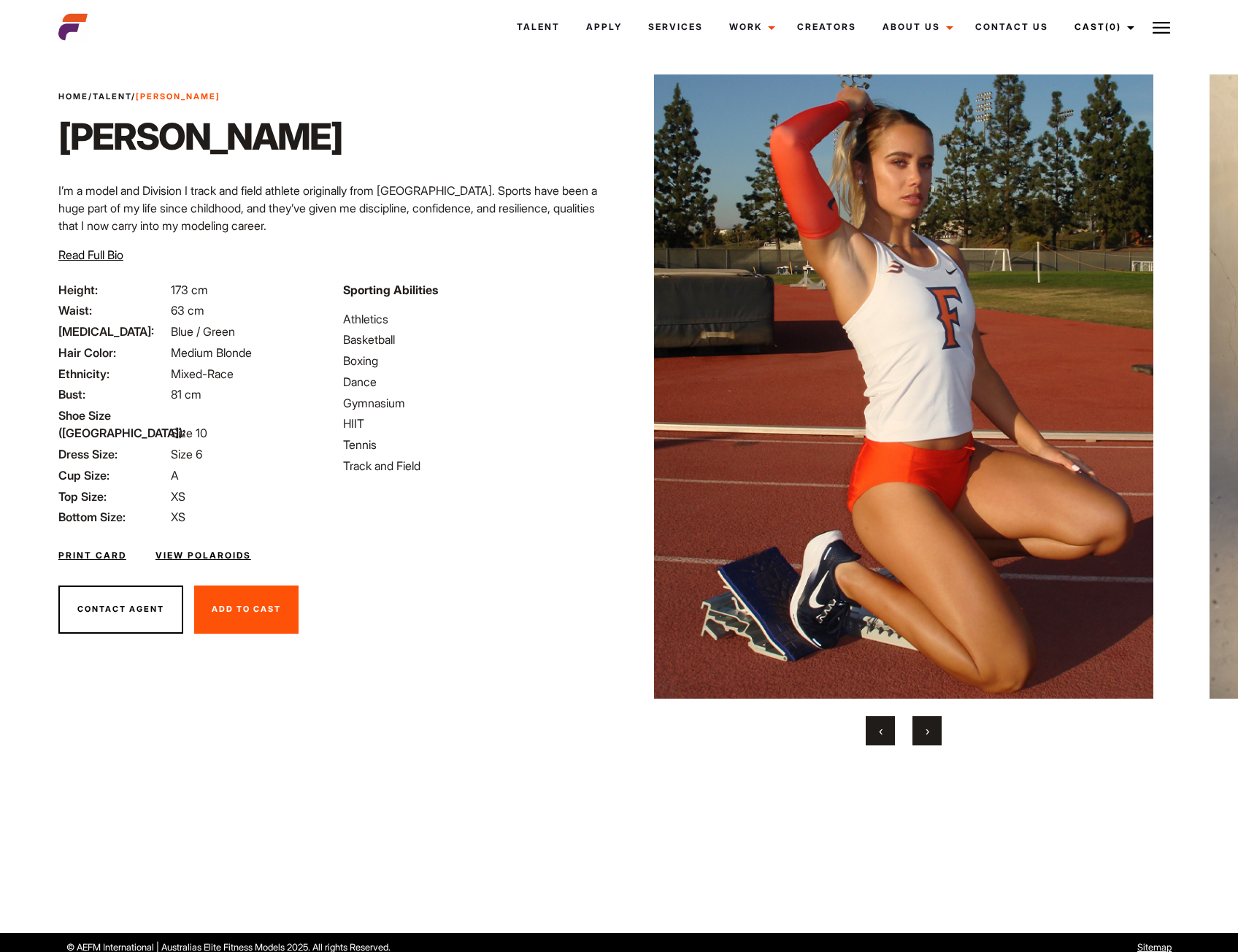
scroll to position [29, 0]
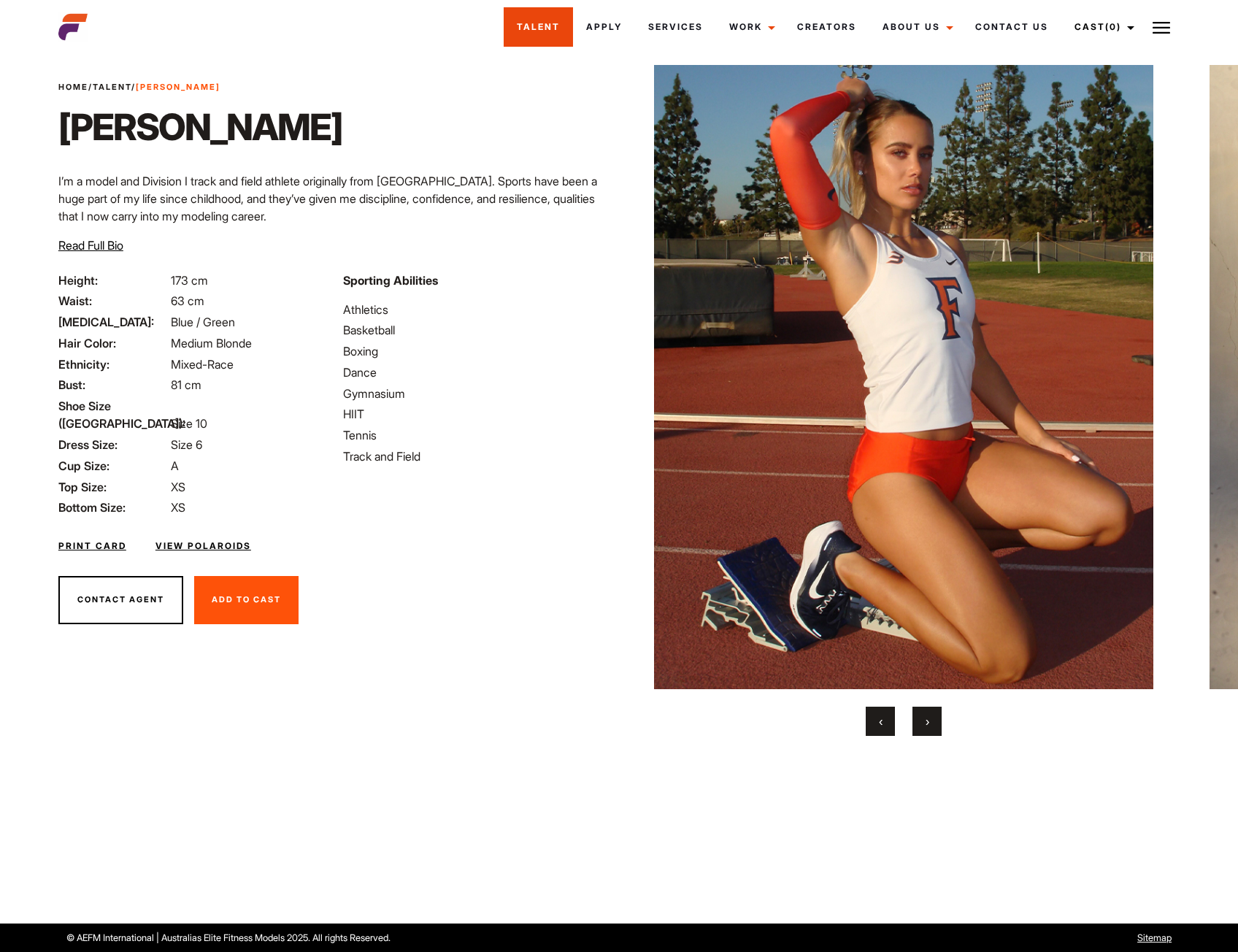
click at [545, 28] on link "Talent" at bounding box center [538, 26] width 69 height 39
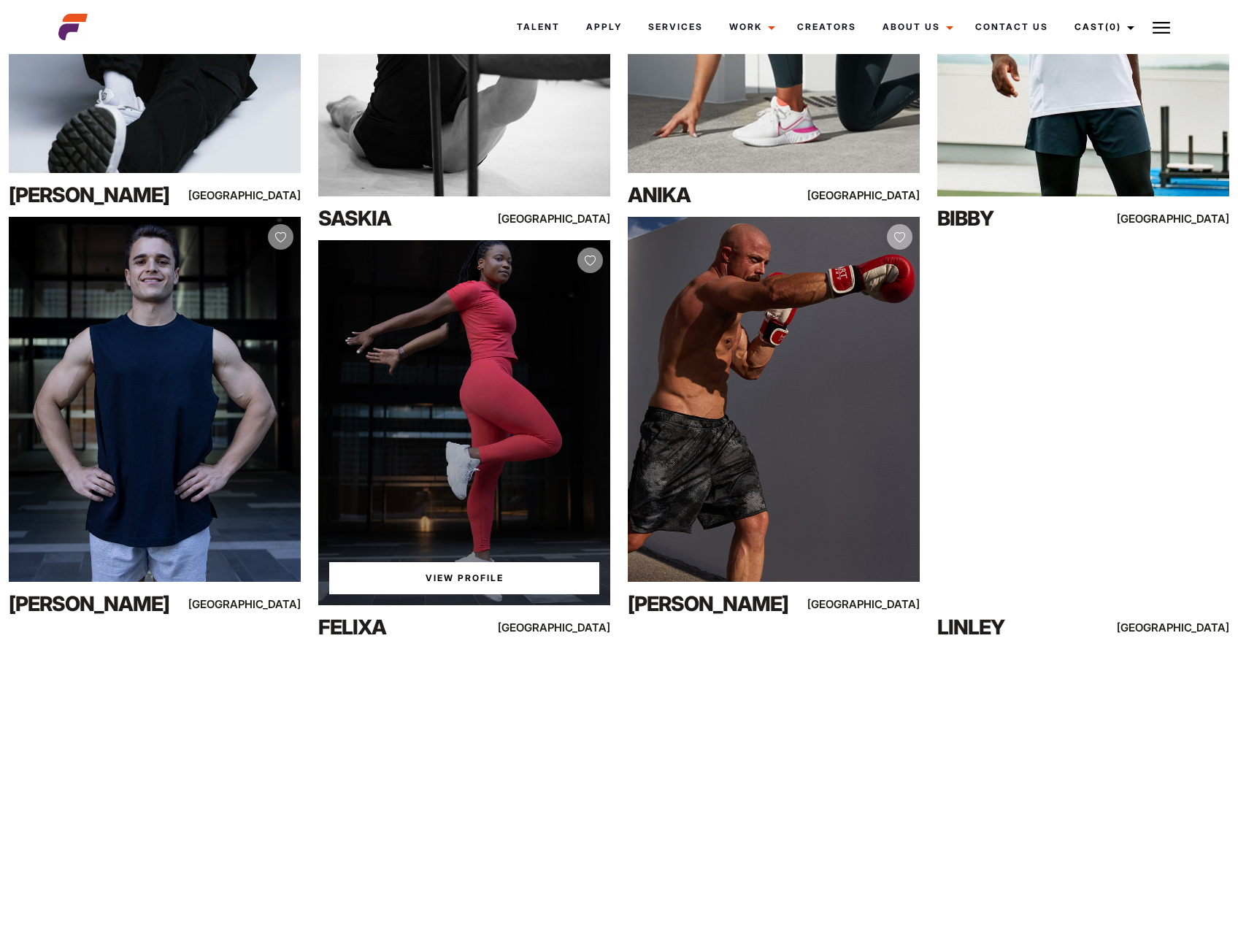
scroll to position [14820, 0]
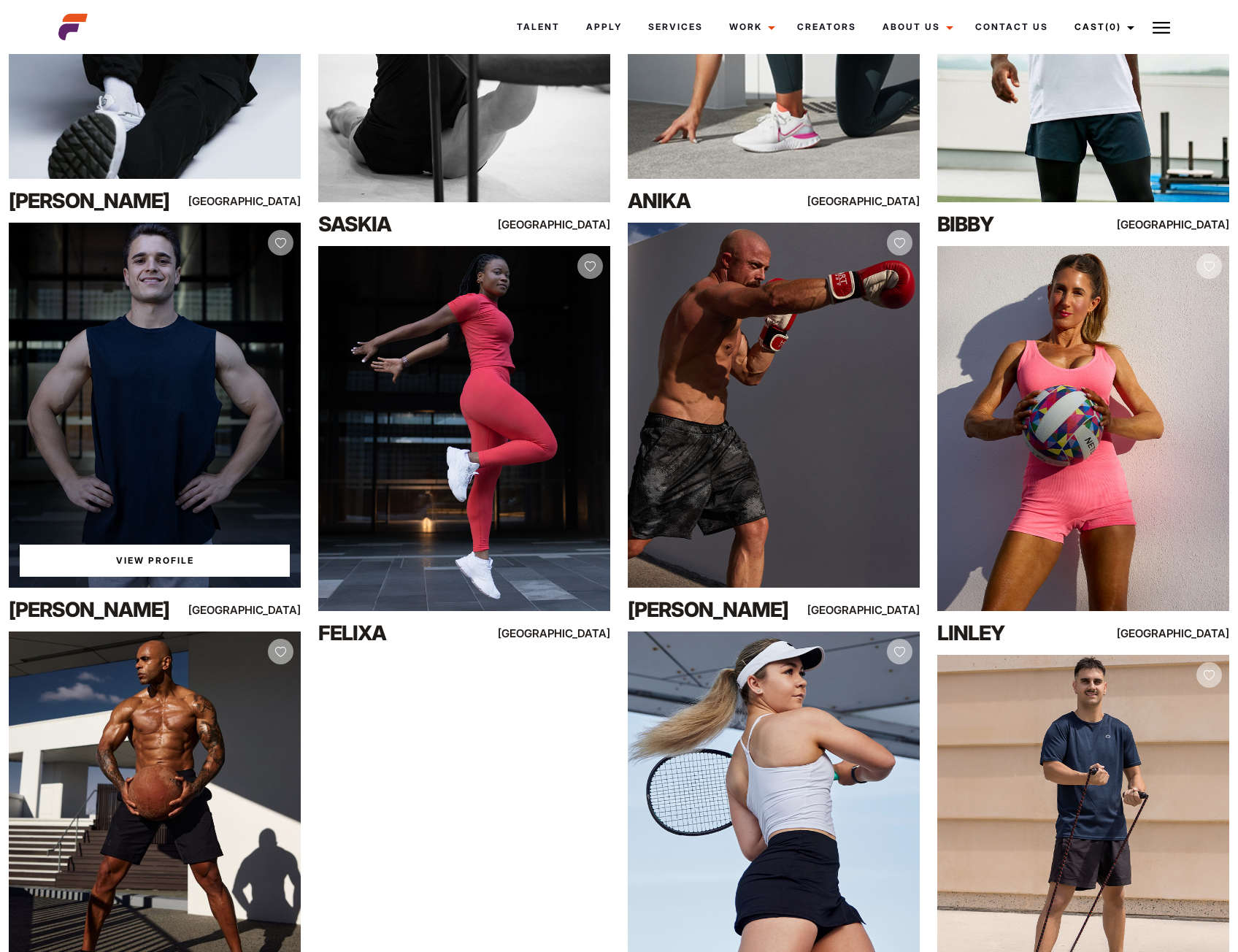
click at [250, 365] on div "View Profile" at bounding box center [154, 405] width 292 height 365
click at [183, 557] on link "View Profile" at bounding box center [155, 561] width 270 height 32
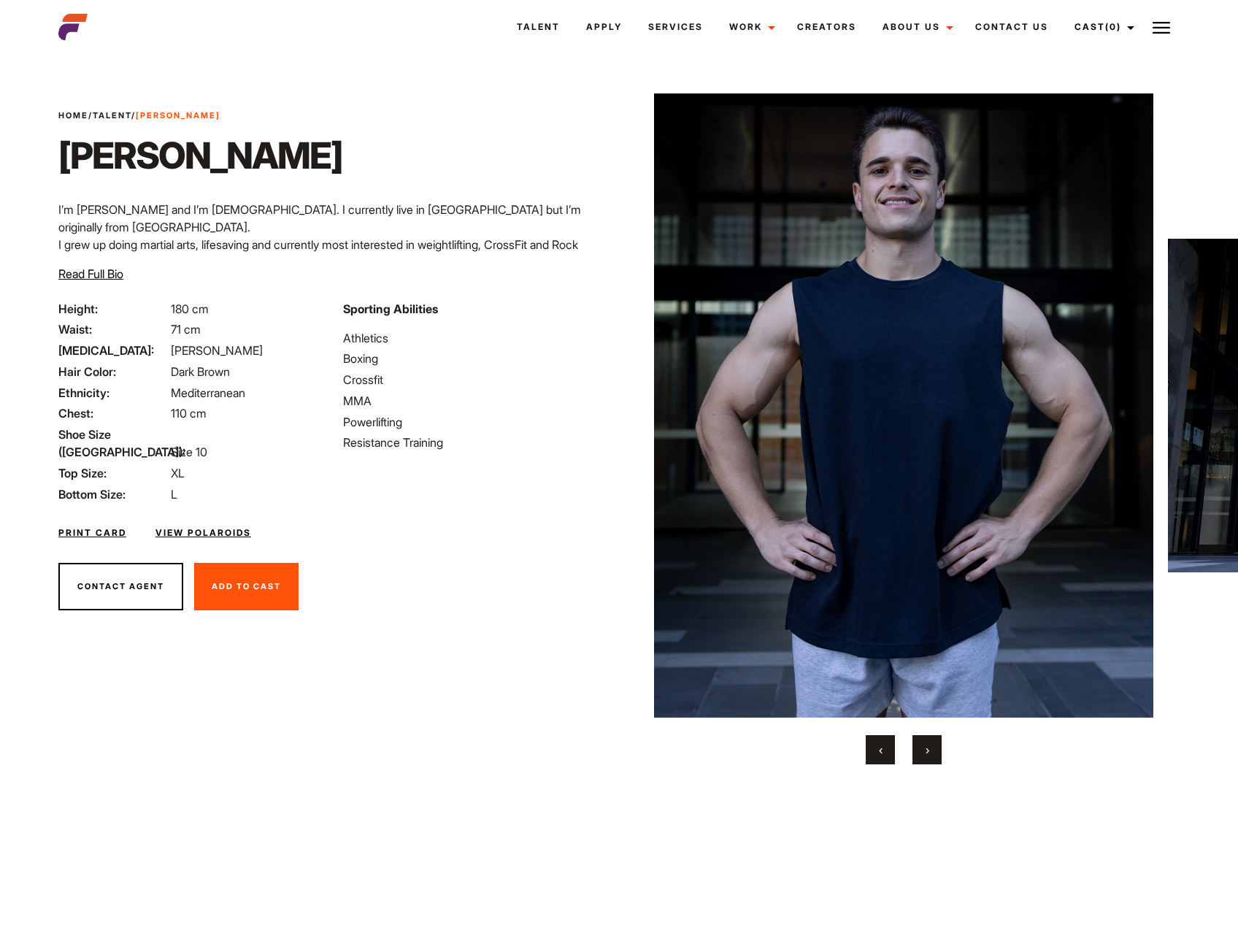
click at [933, 748] on button "›" at bounding box center [927, 750] width 29 height 29
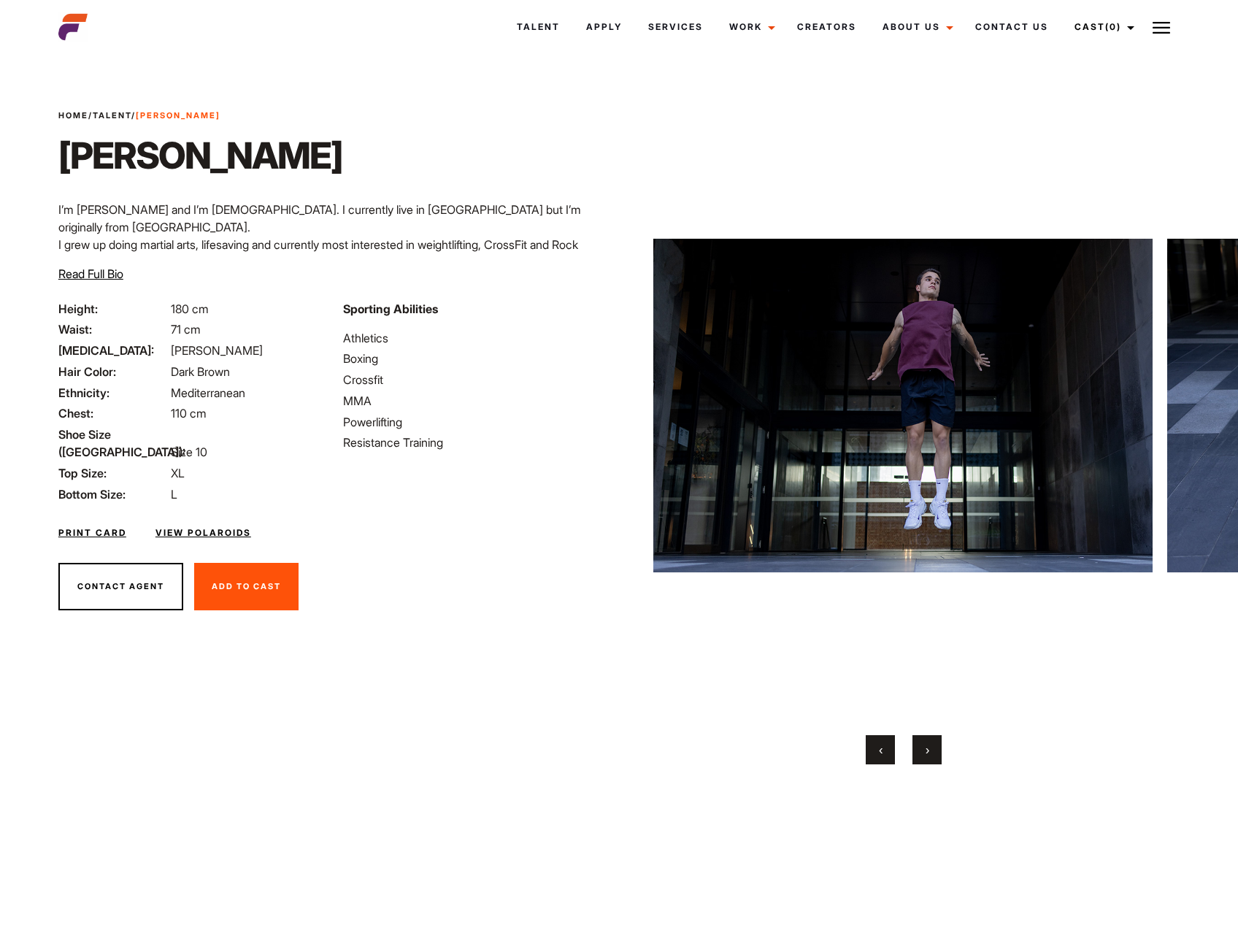
click at [933, 747] on button "›" at bounding box center [927, 750] width 29 height 29
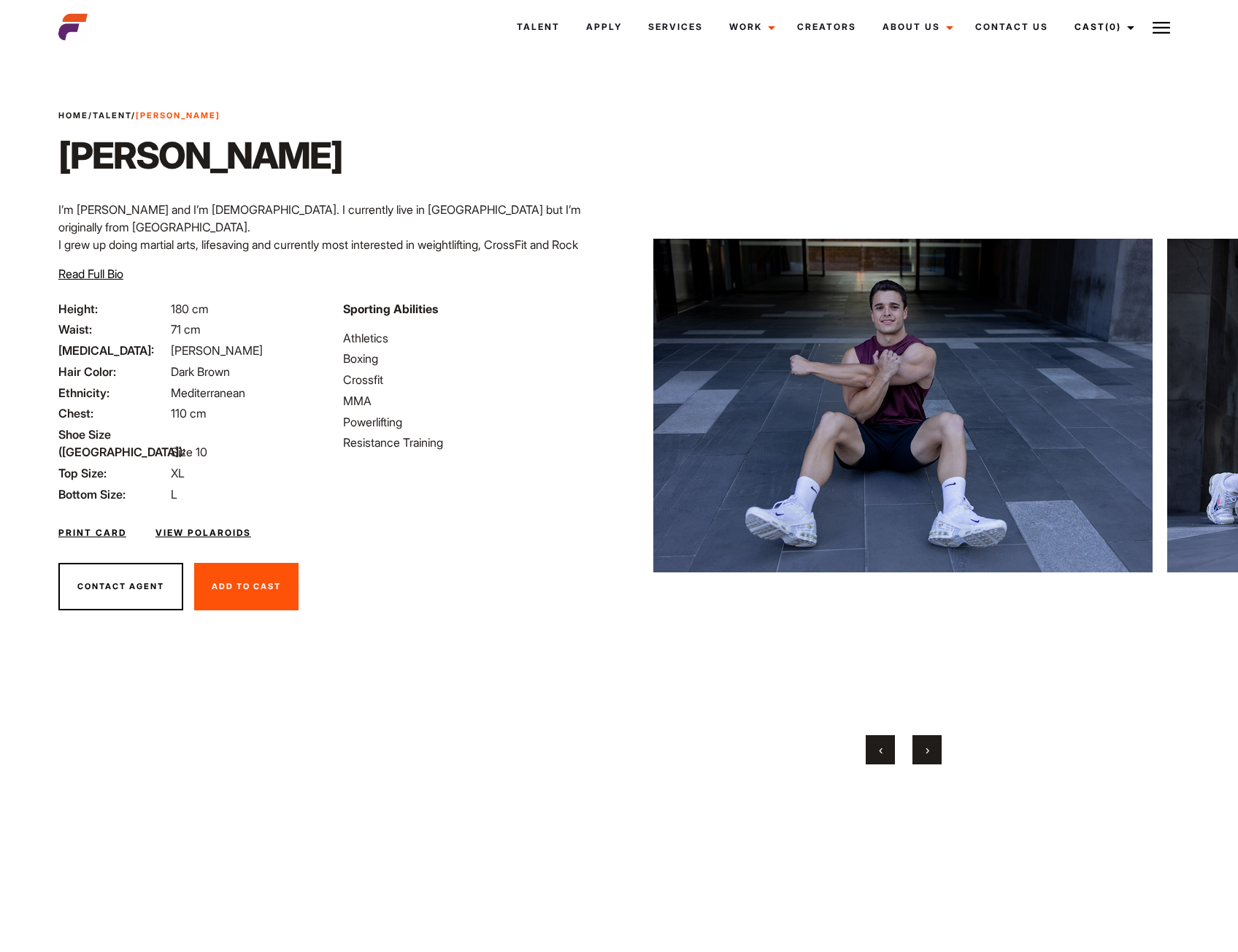
click at [935, 746] on button "›" at bounding box center [927, 750] width 29 height 29
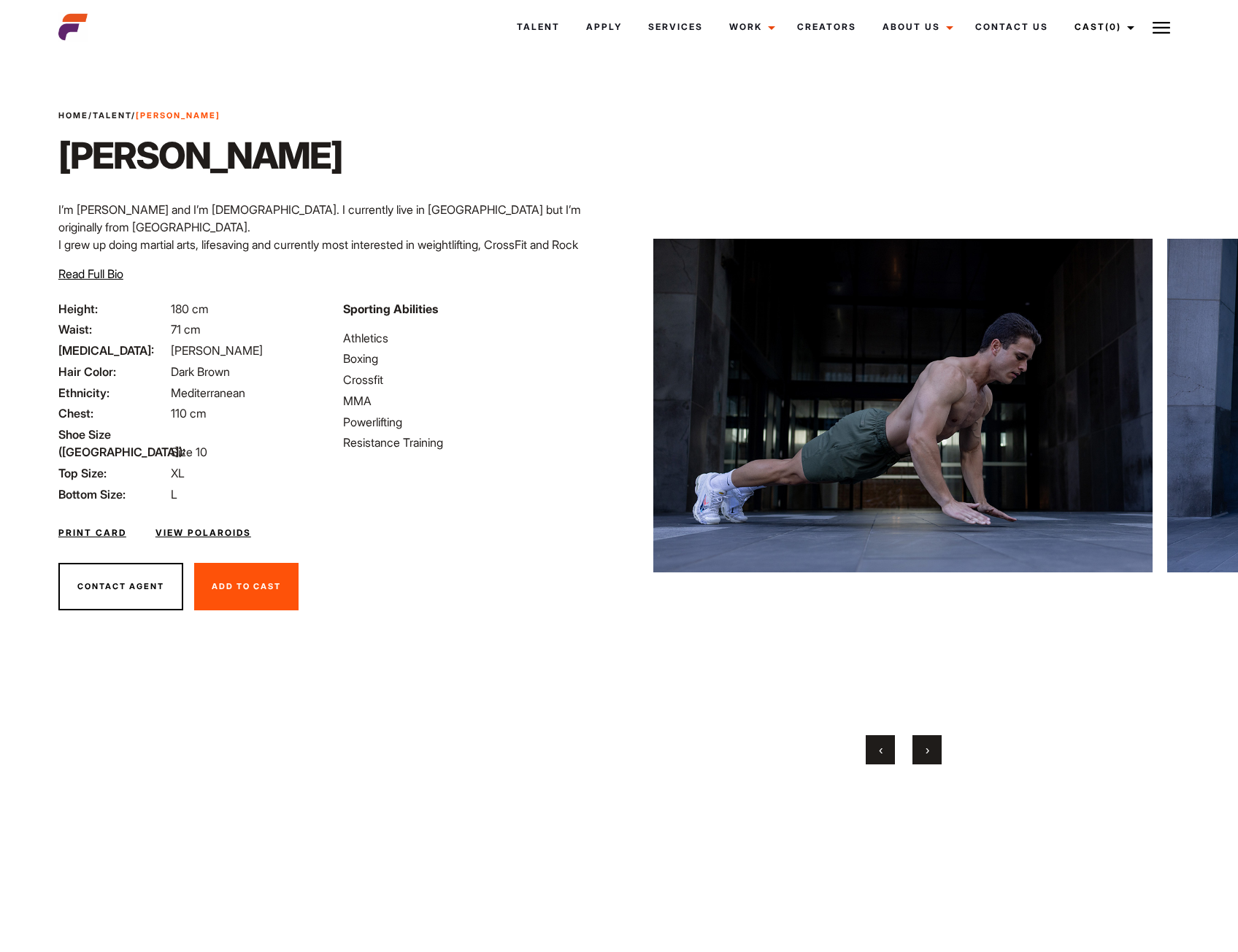
click at [939, 745] on button "›" at bounding box center [927, 750] width 29 height 29
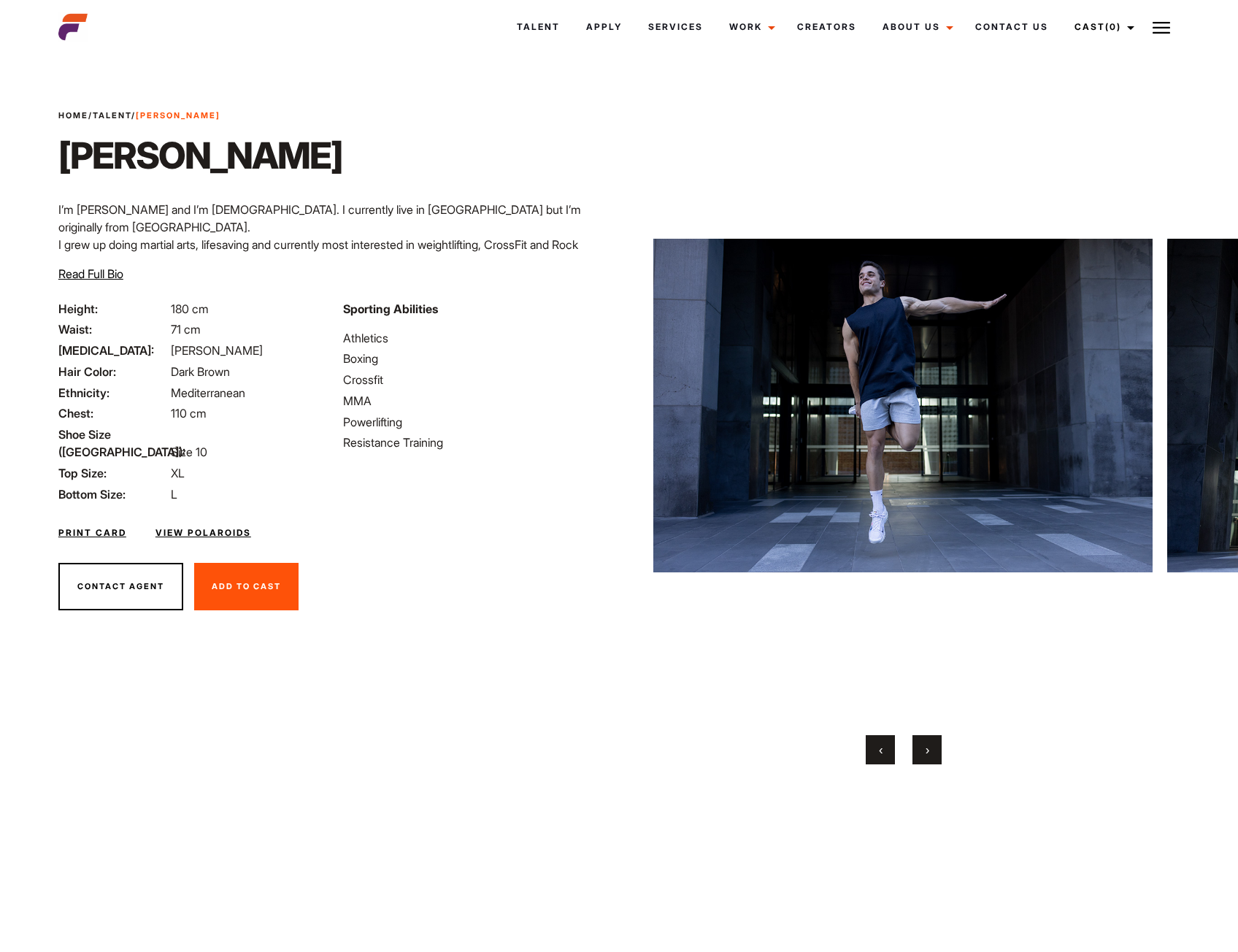
click at [939, 745] on button "›" at bounding box center [927, 750] width 29 height 29
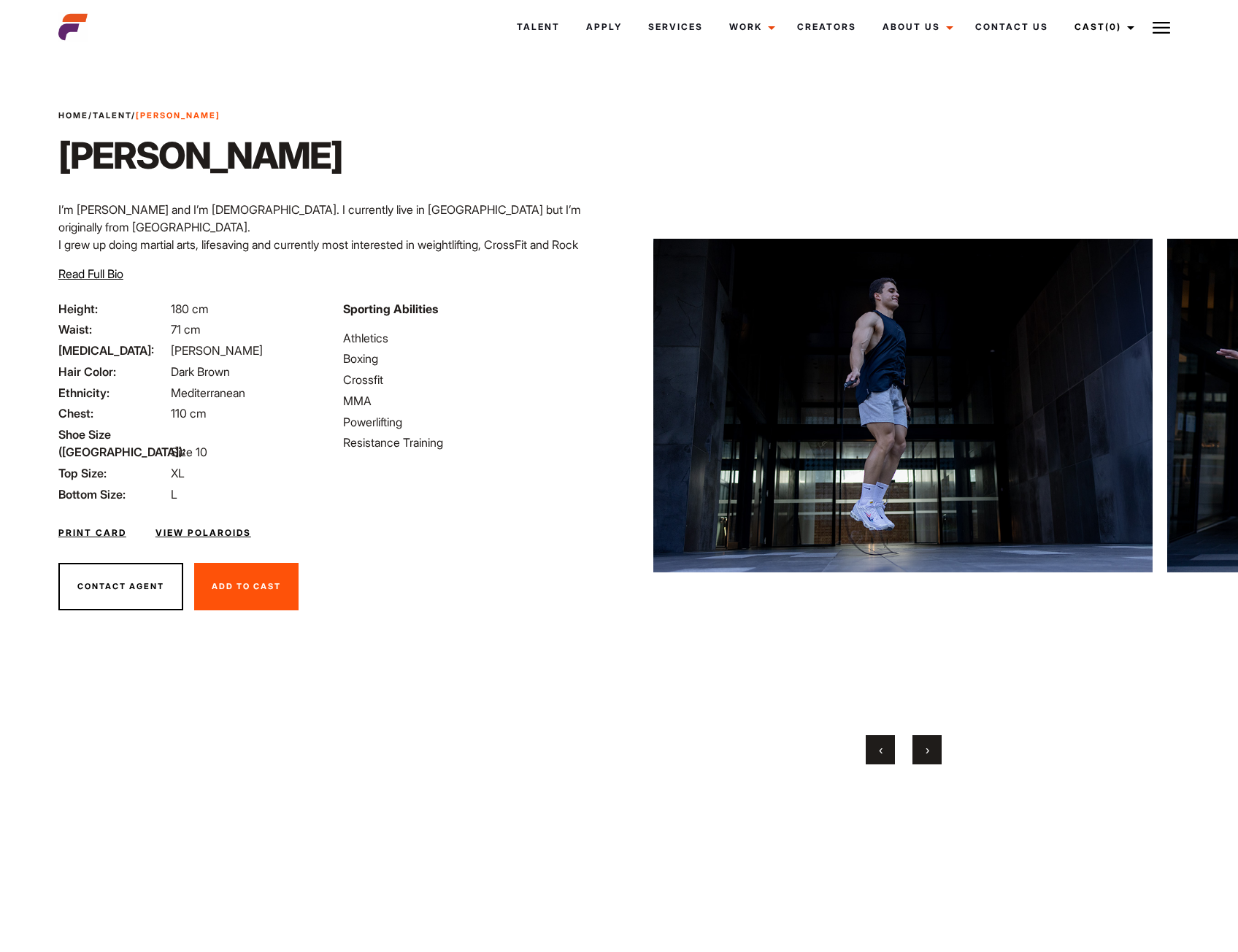
click at [940, 744] on button "›" at bounding box center [927, 750] width 29 height 29
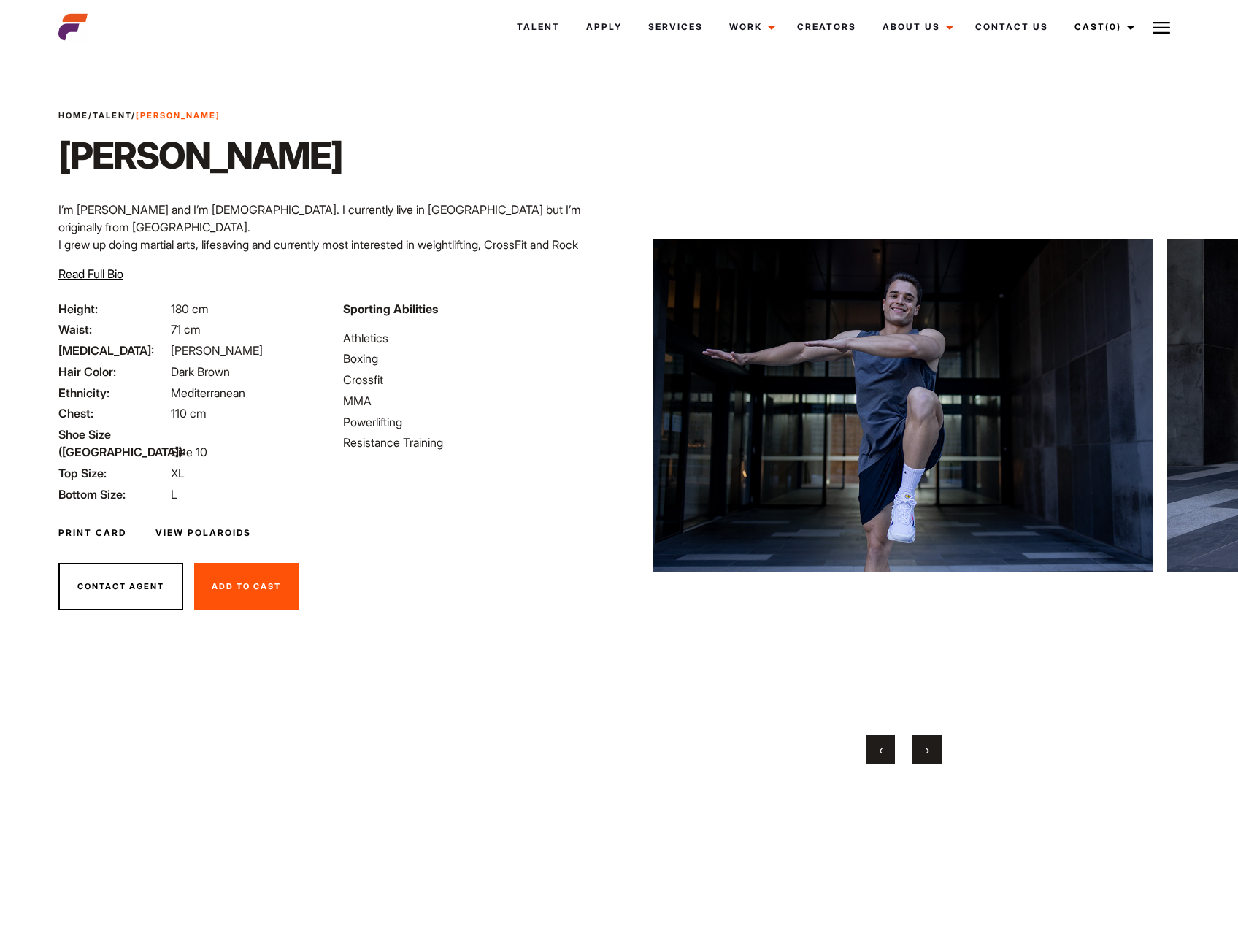
click at [940, 743] on button "›" at bounding box center [927, 750] width 29 height 29
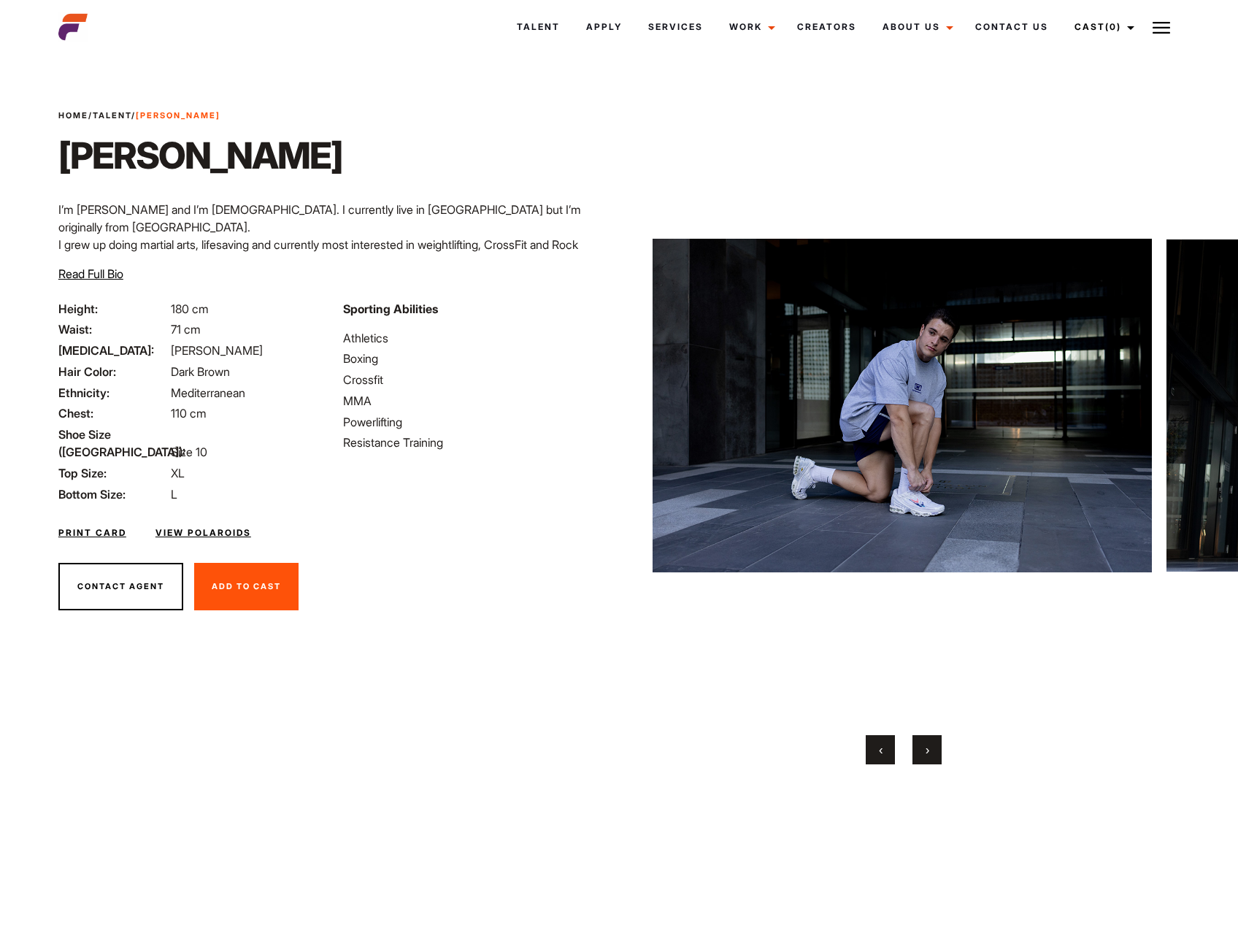
click at [929, 741] on button "›" at bounding box center [927, 750] width 29 height 29
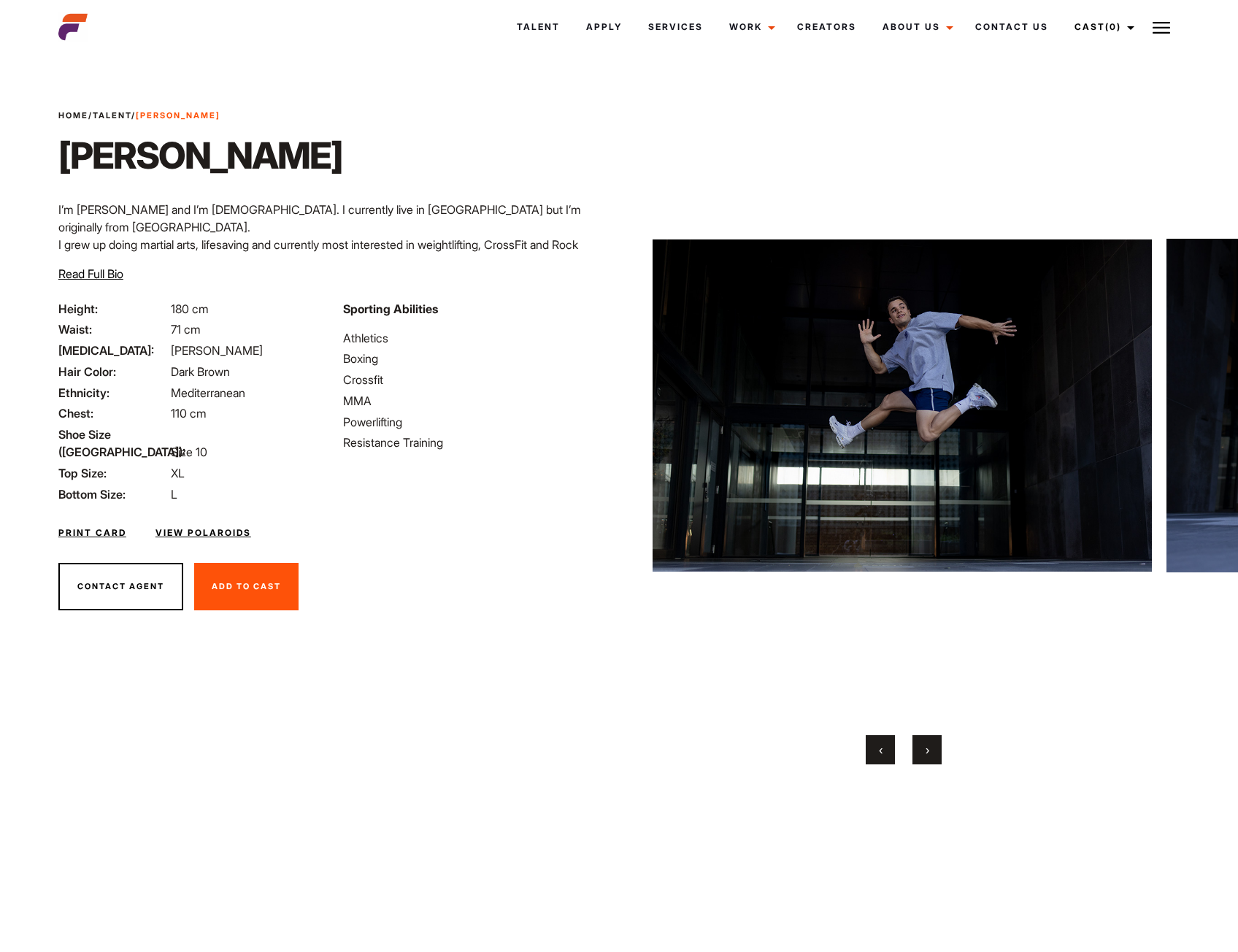
click at [930, 738] on button "›" at bounding box center [927, 750] width 29 height 29
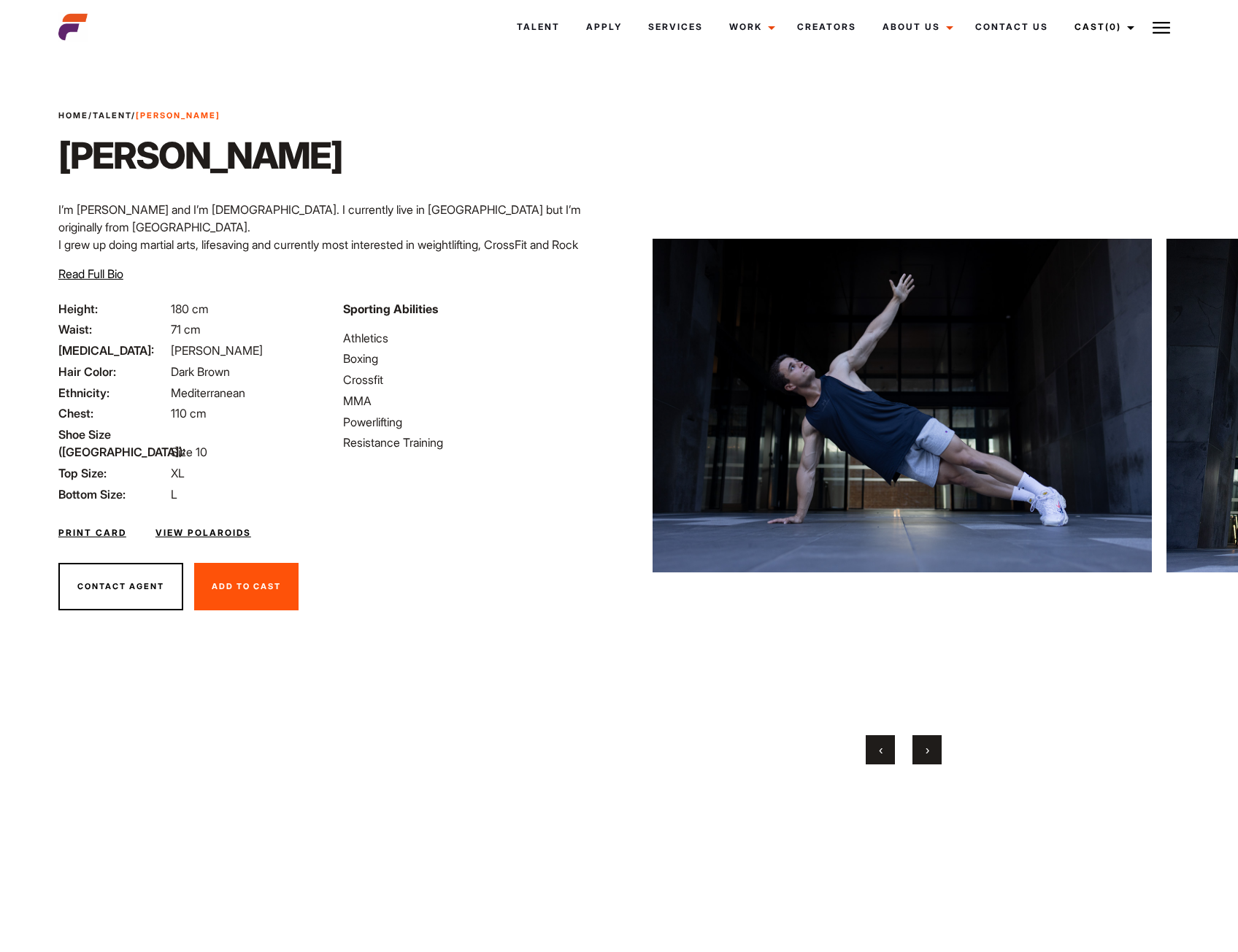
click at [930, 738] on button "›" at bounding box center [927, 750] width 29 height 29
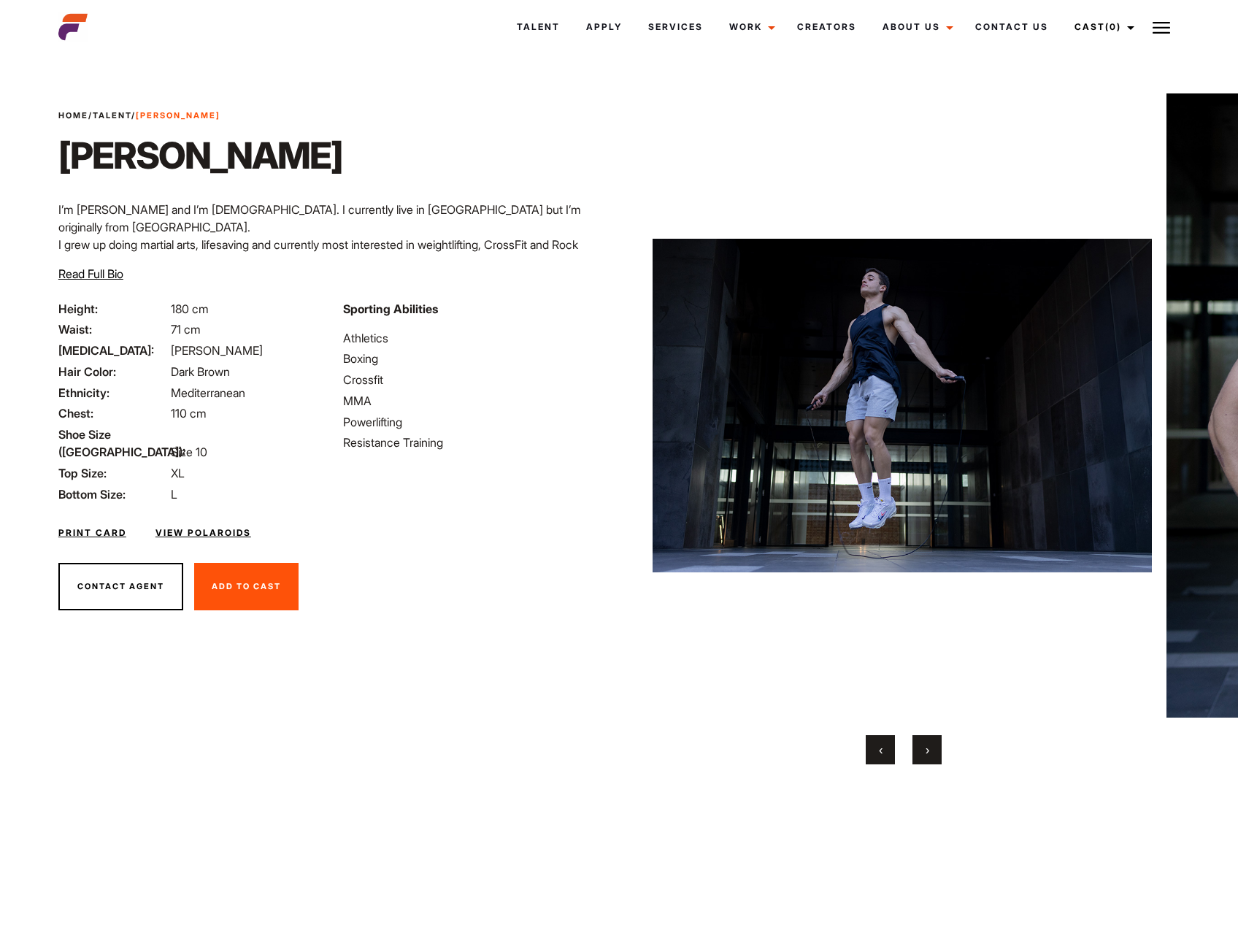
click at [930, 738] on button "›" at bounding box center [927, 750] width 29 height 29
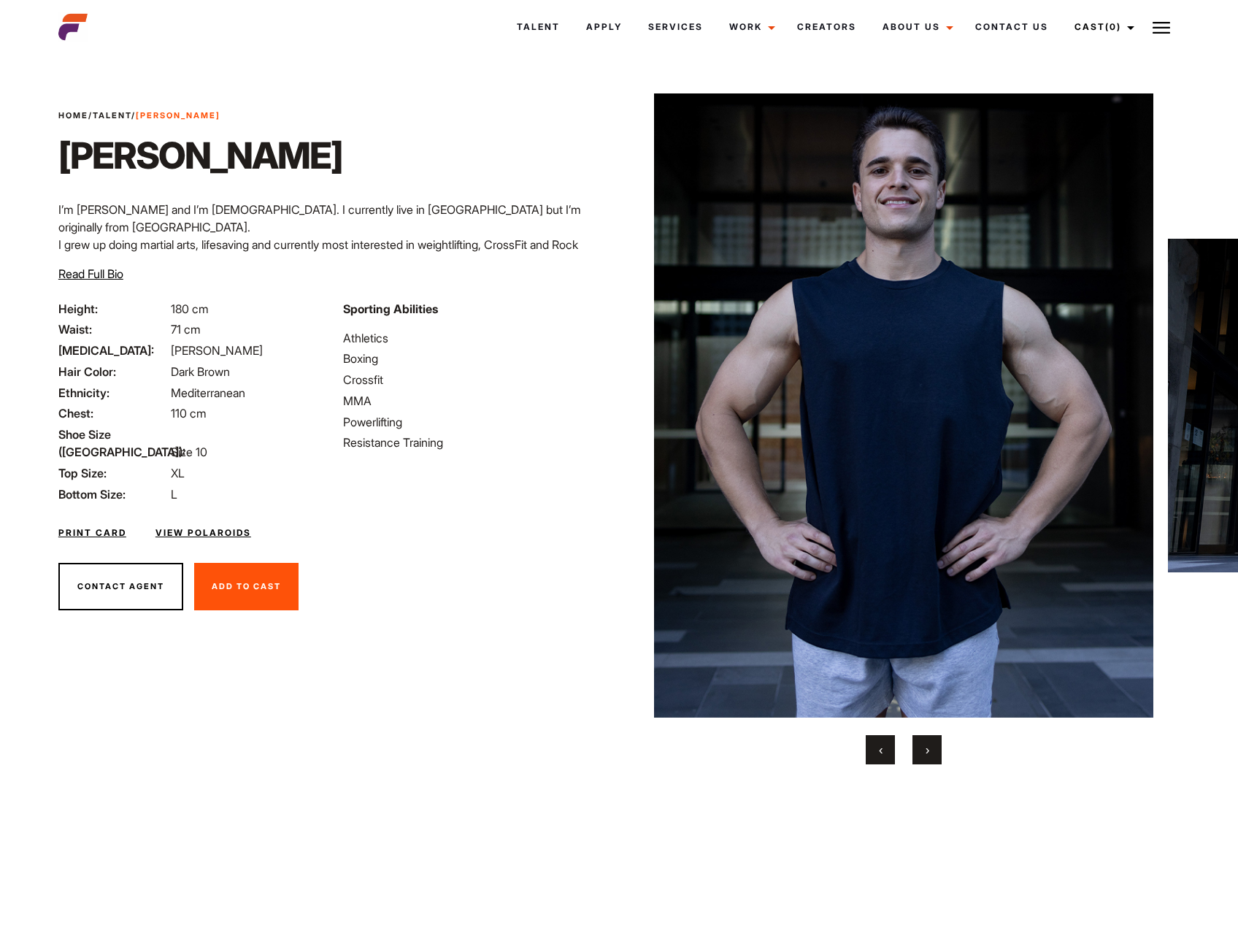
click at [930, 738] on button "›" at bounding box center [927, 750] width 29 height 29
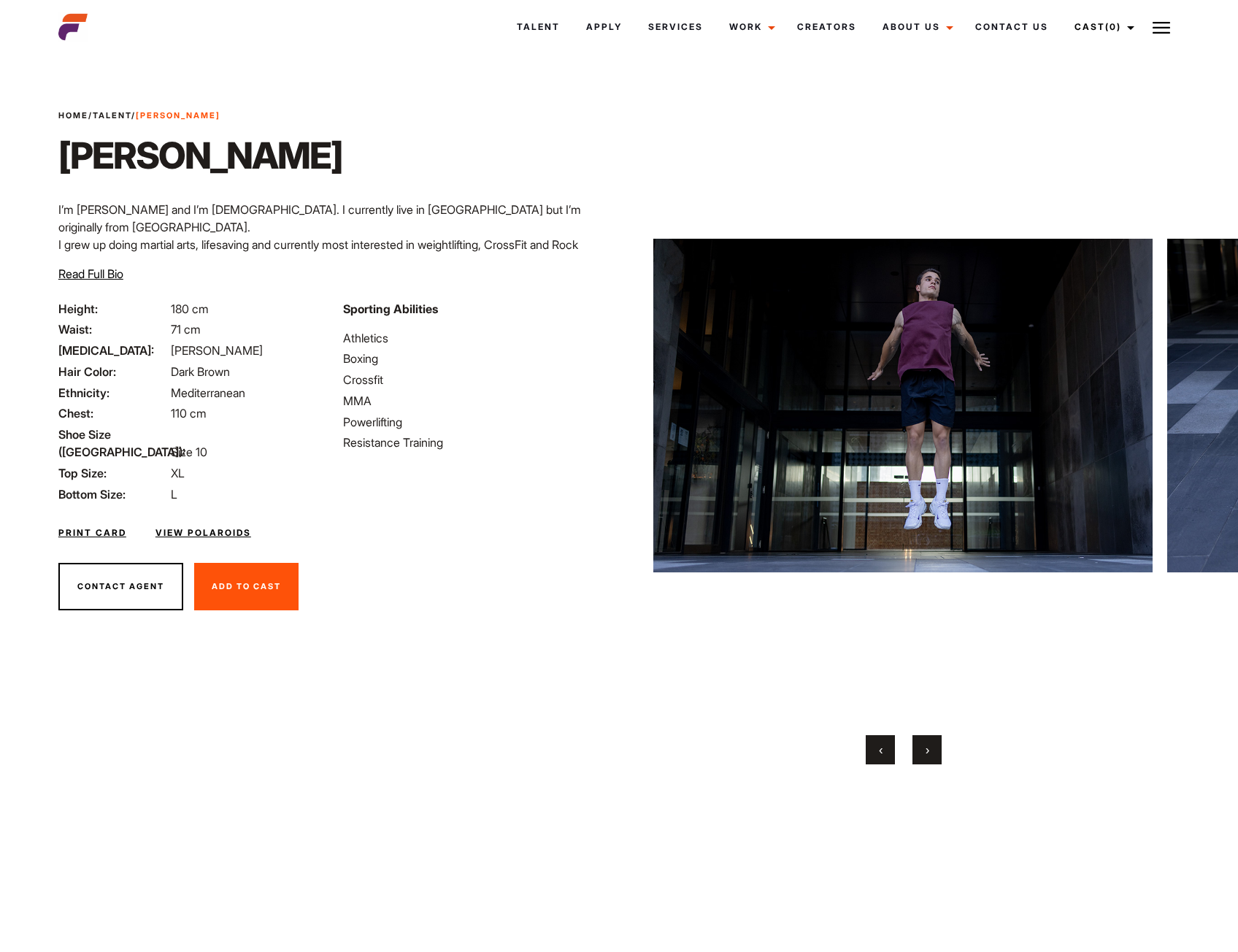
click at [931, 737] on button "›" at bounding box center [927, 750] width 29 height 29
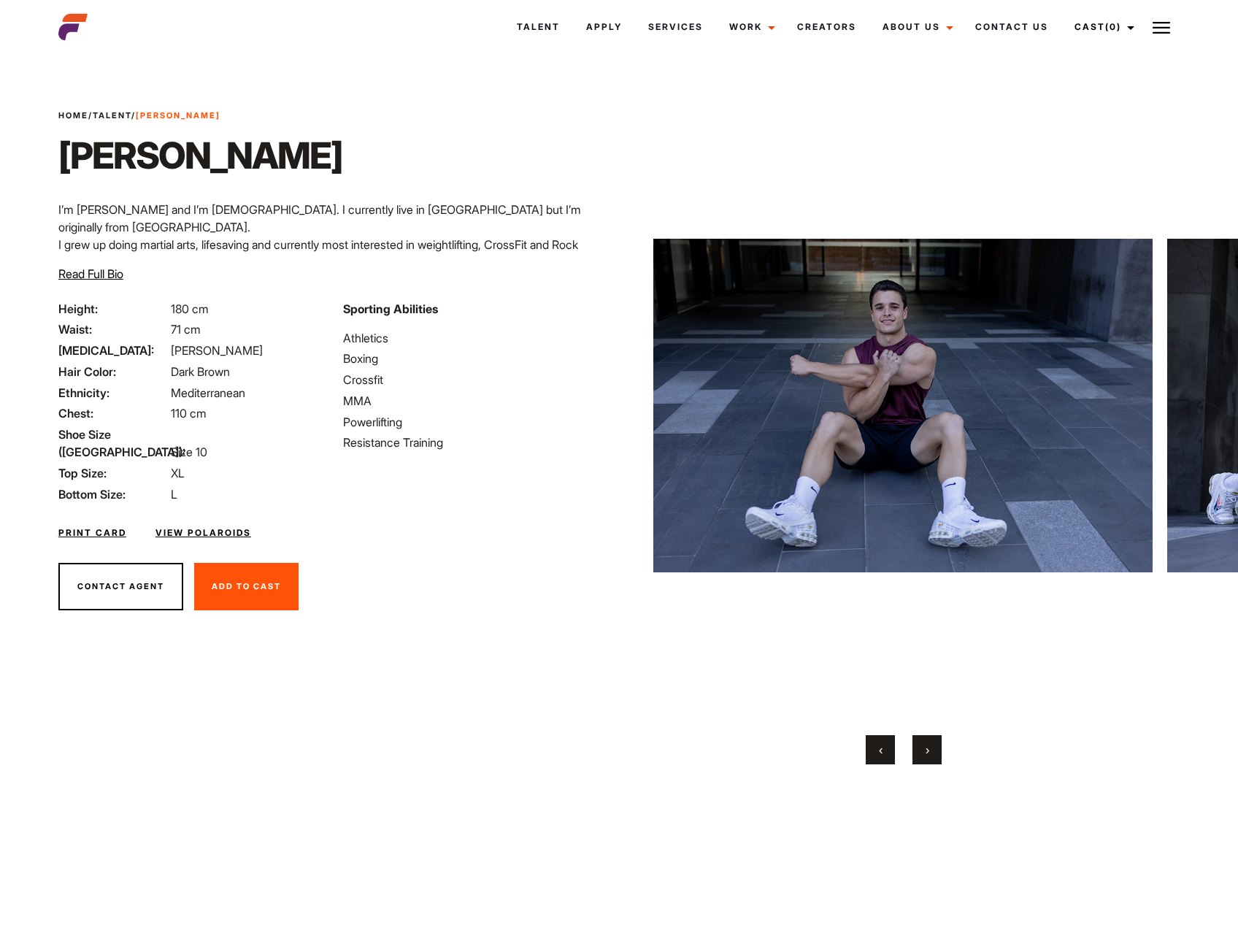
click at [931, 737] on button "›" at bounding box center [927, 750] width 29 height 29
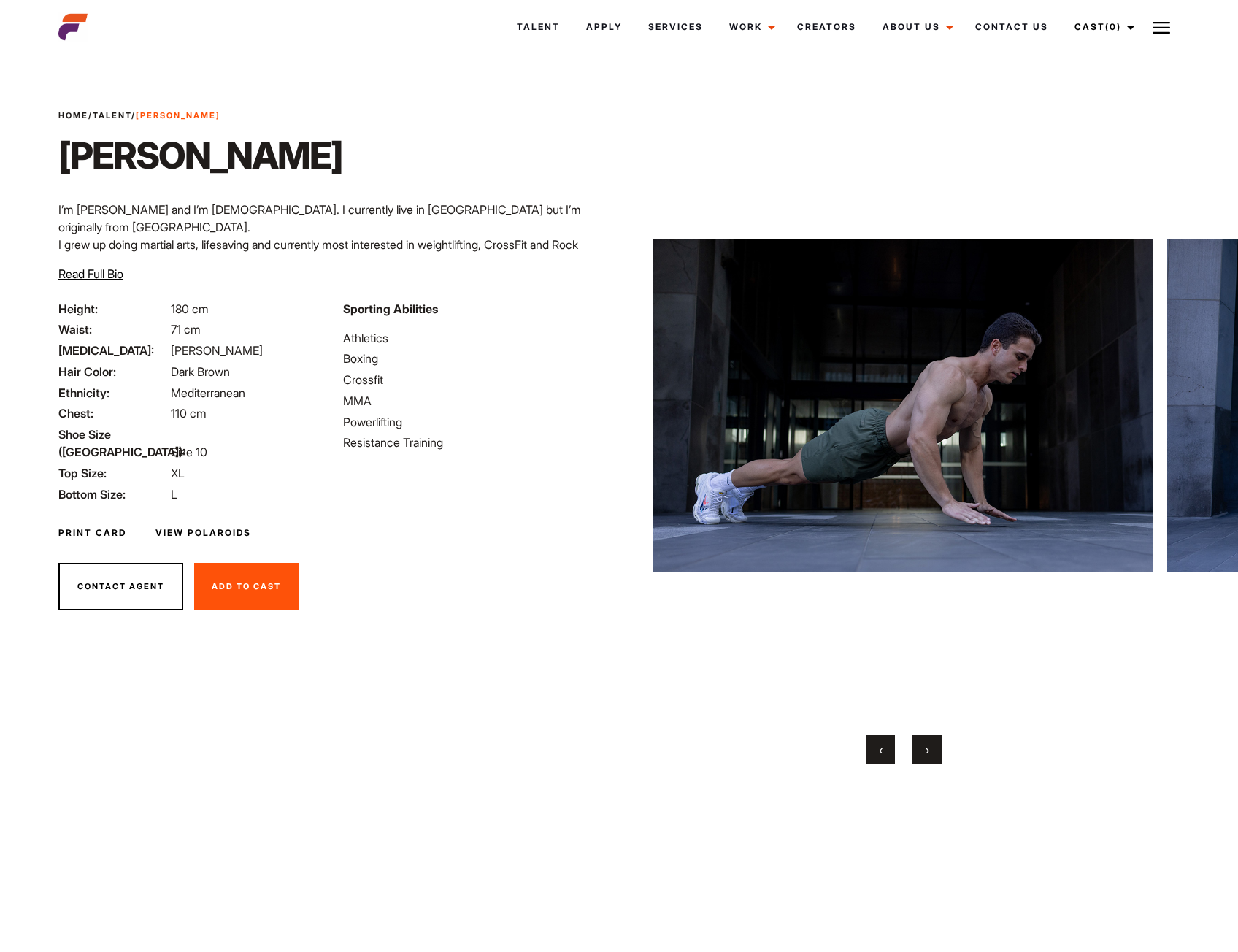
click at [893, 747] on button "‹" at bounding box center [880, 750] width 29 height 29
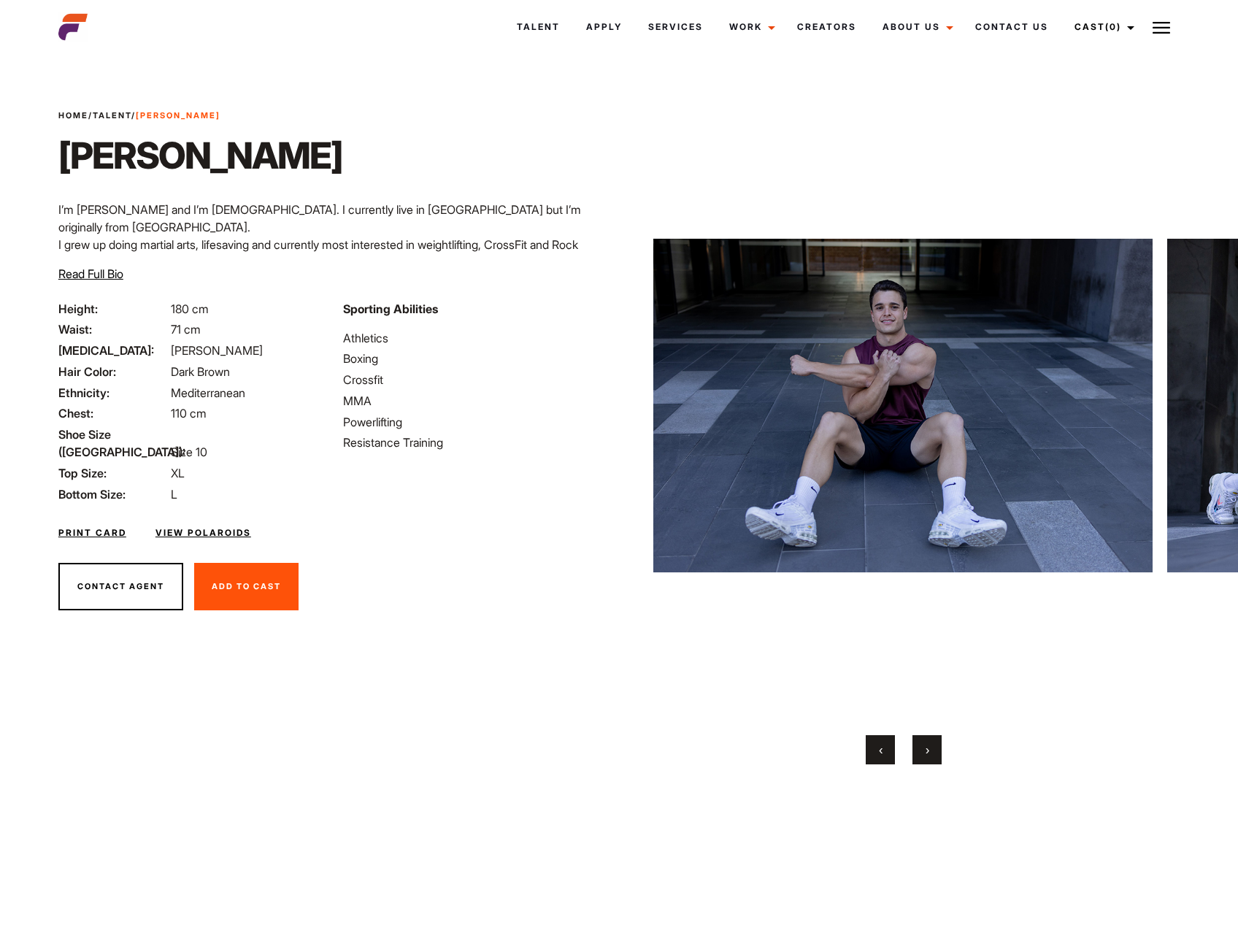
click at [931, 753] on button "›" at bounding box center [927, 750] width 29 height 29
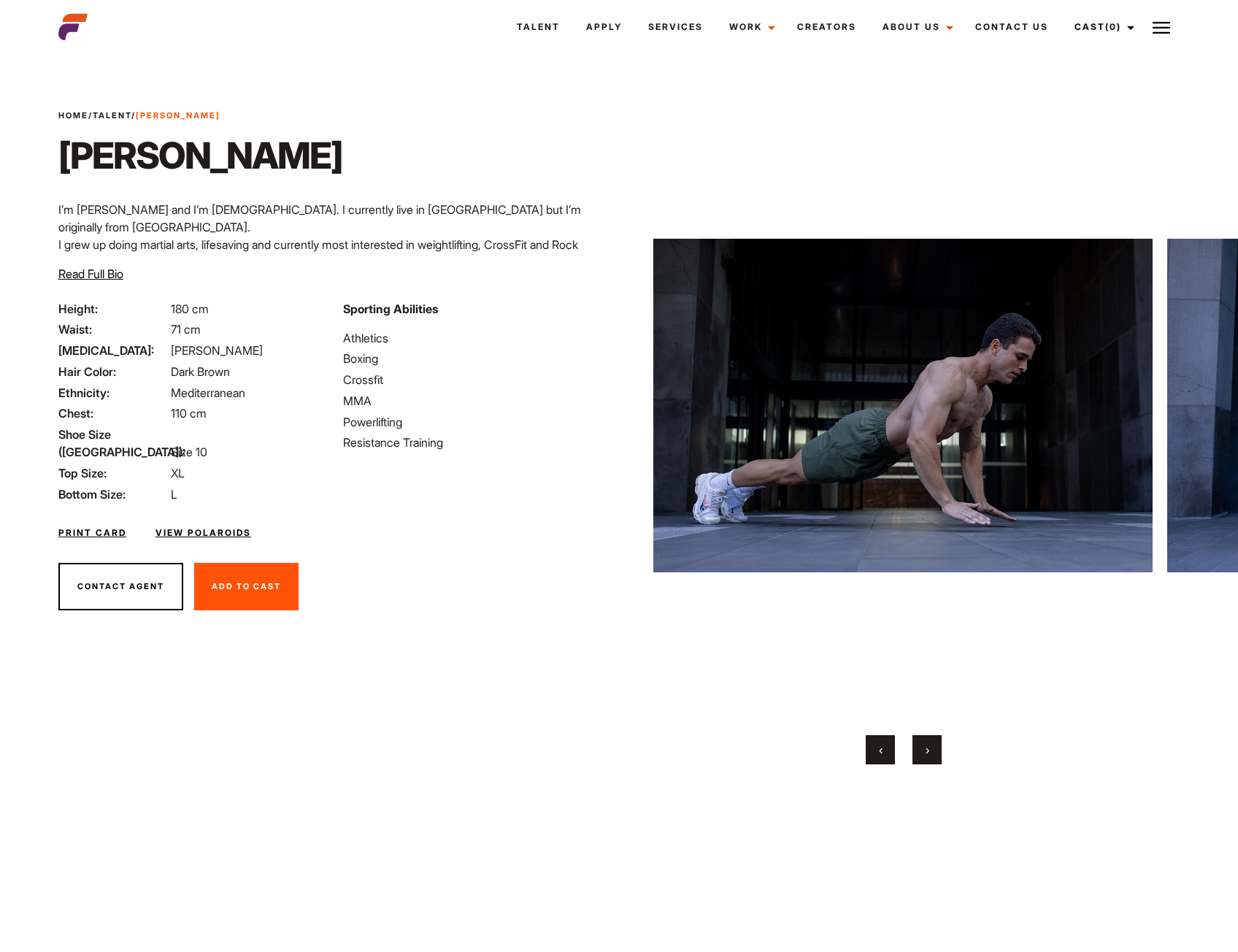
click at [933, 752] on button "›" at bounding box center [927, 750] width 29 height 29
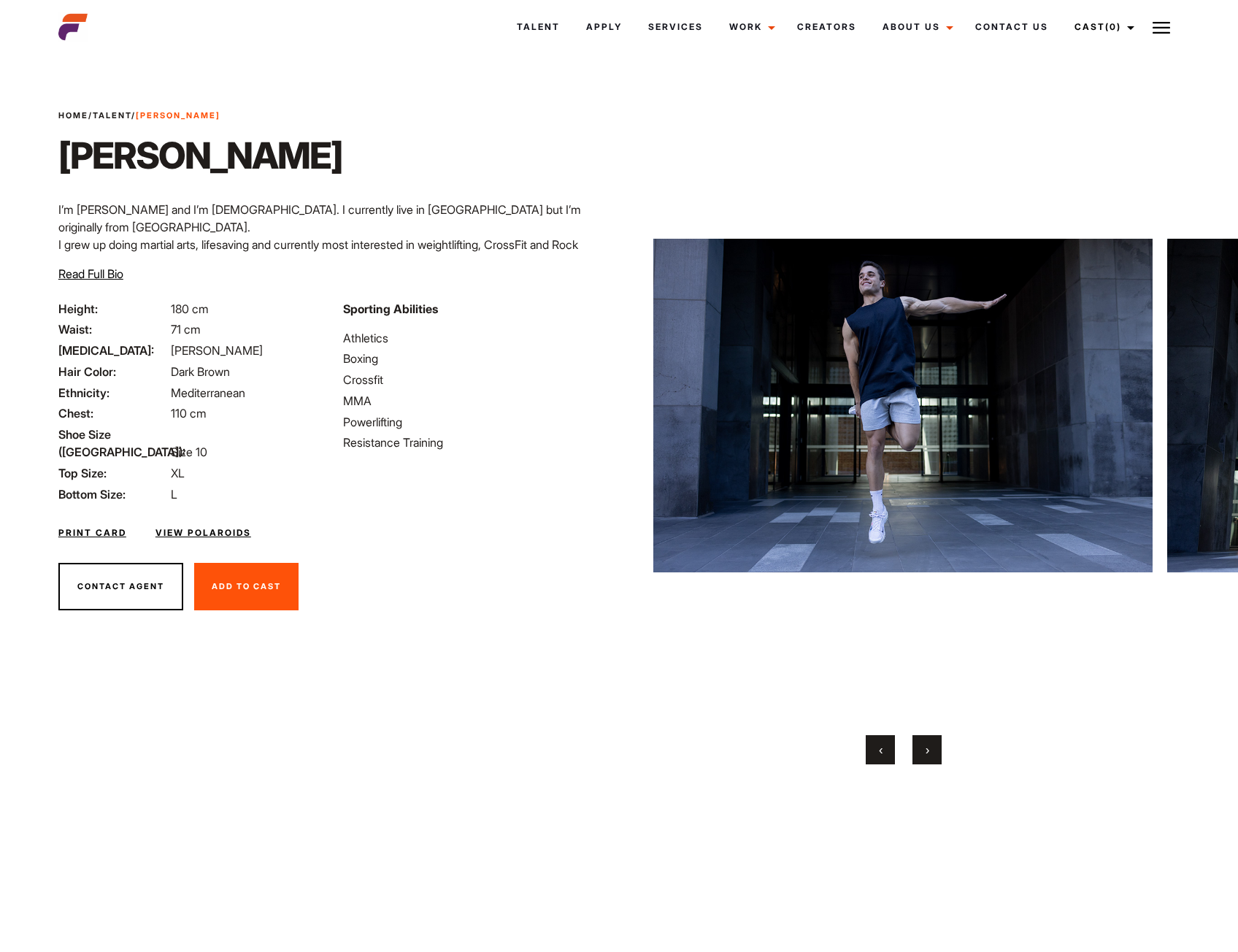
click at [933, 752] on button "›" at bounding box center [927, 750] width 29 height 29
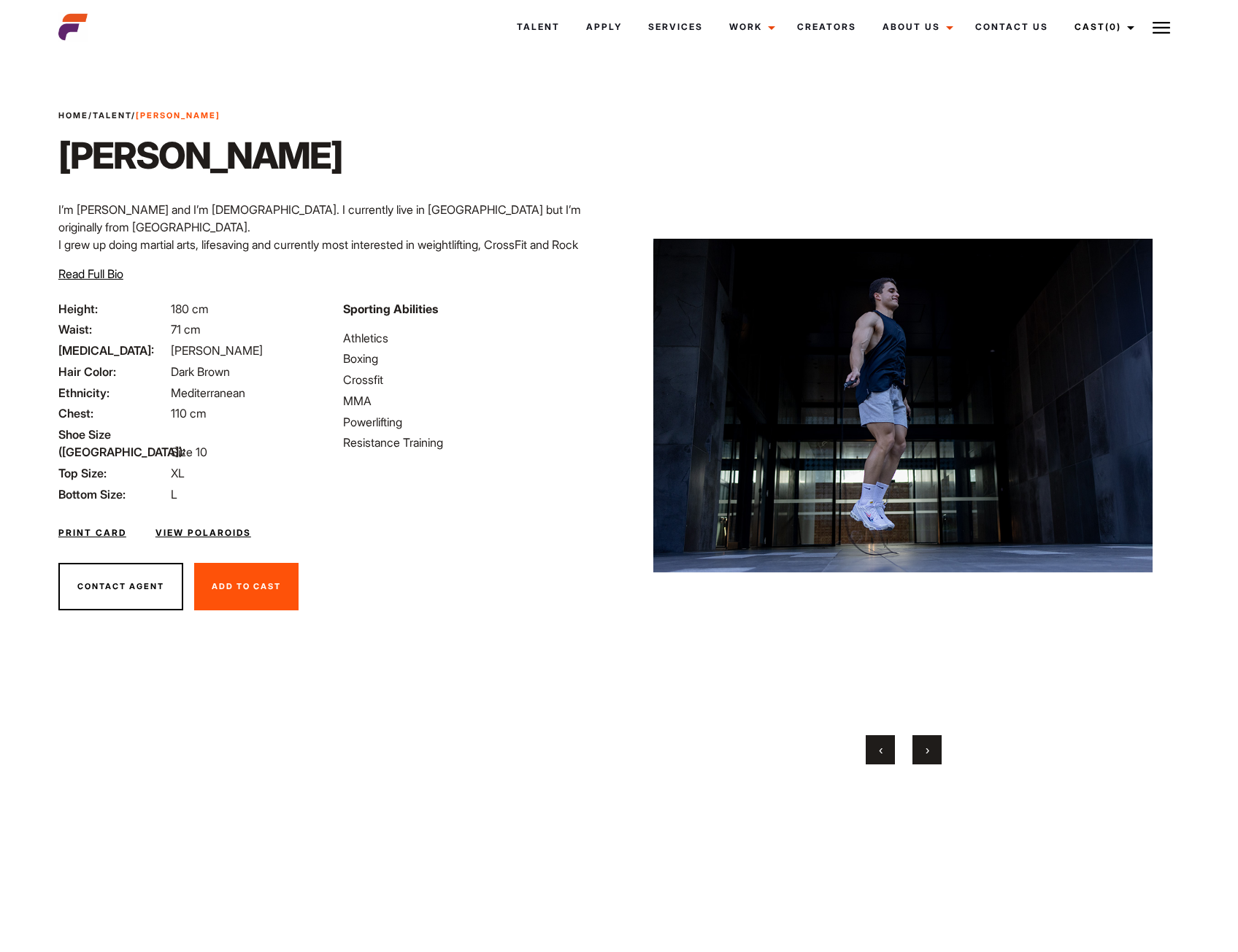
click at [933, 752] on button "›" at bounding box center [927, 750] width 29 height 29
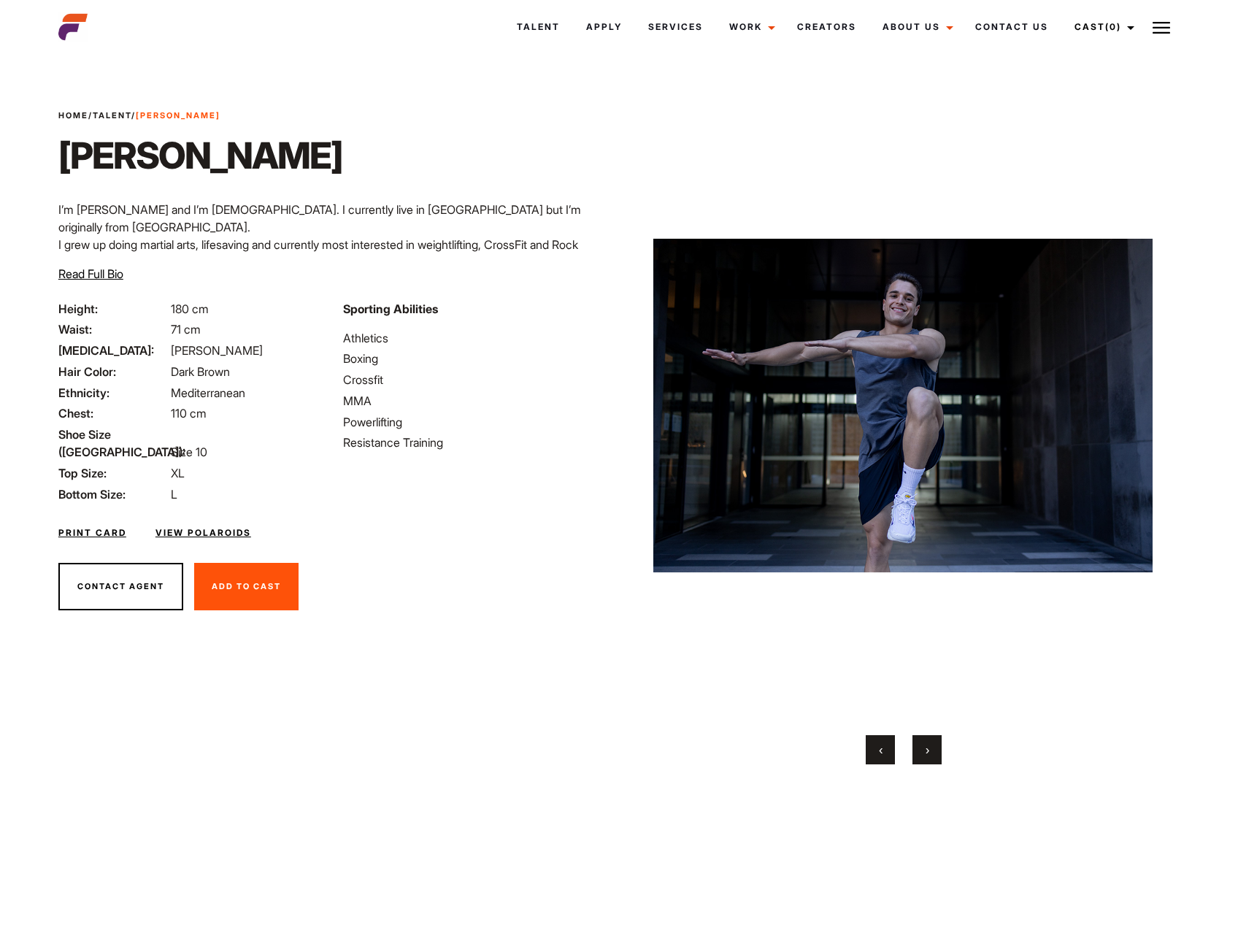
click at [933, 752] on button "›" at bounding box center [927, 750] width 29 height 29
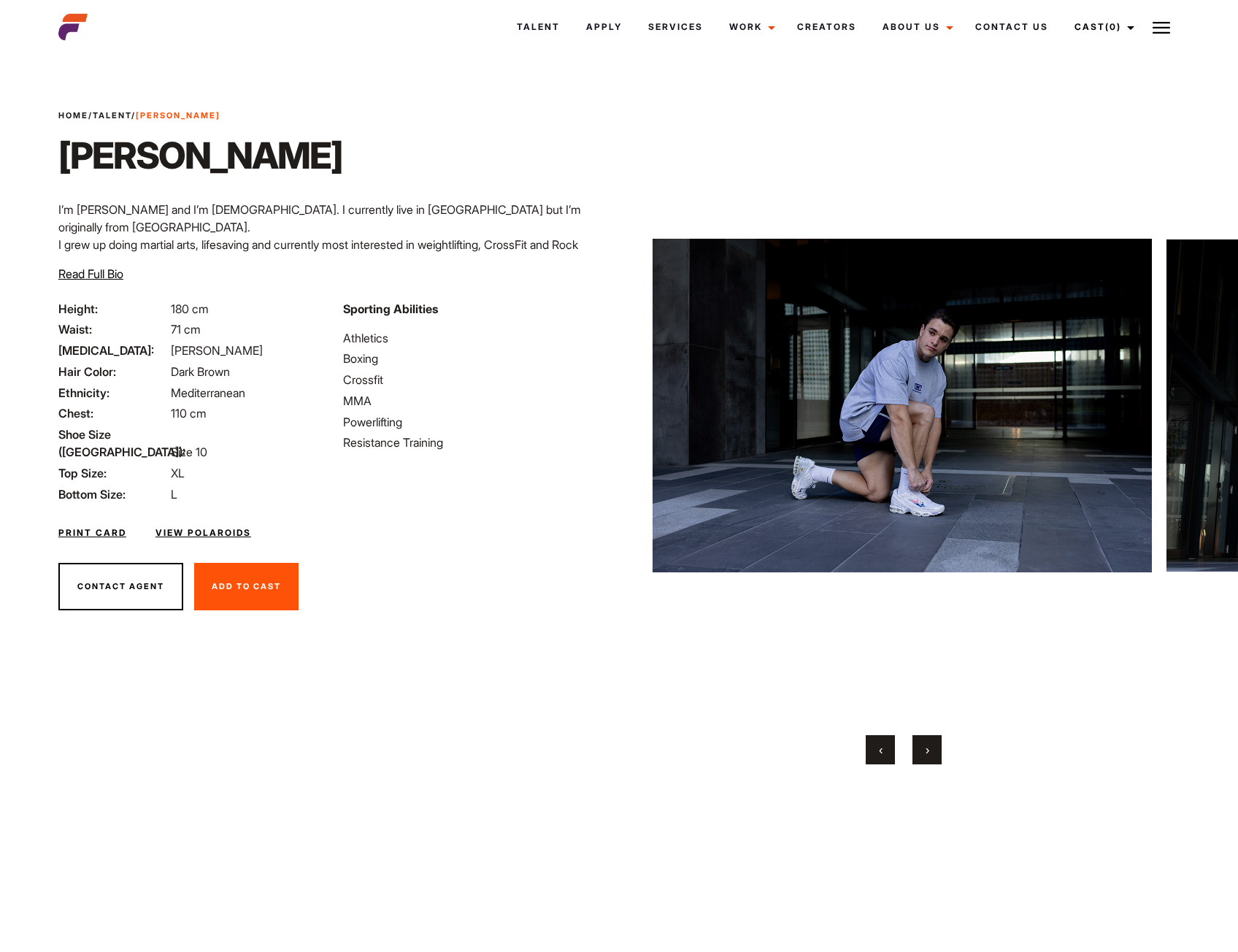
click at [933, 752] on button "›" at bounding box center [927, 750] width 29 height 29
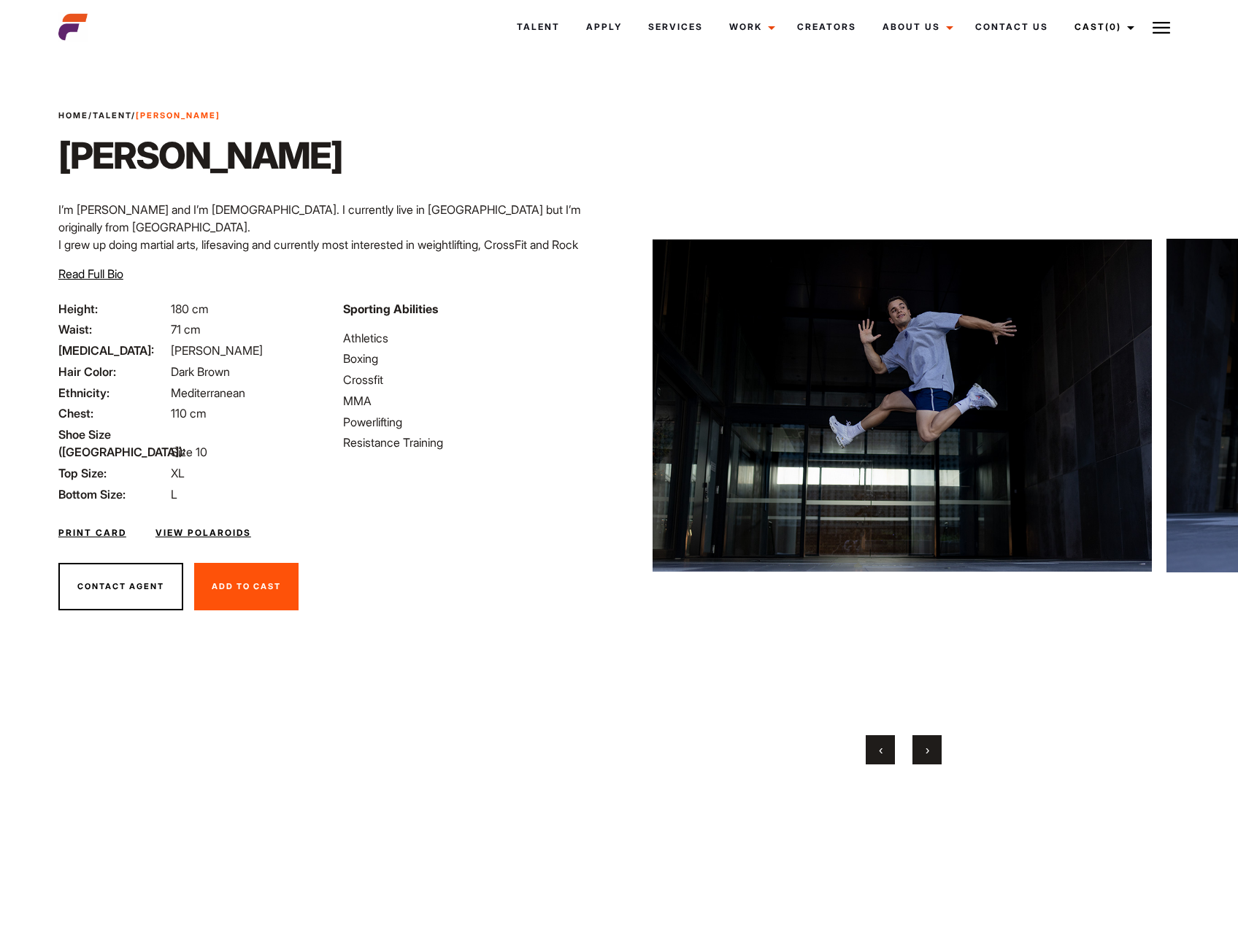
click at [933, 752] on button "›" at bounding box center [927, 750] width 29 height 29
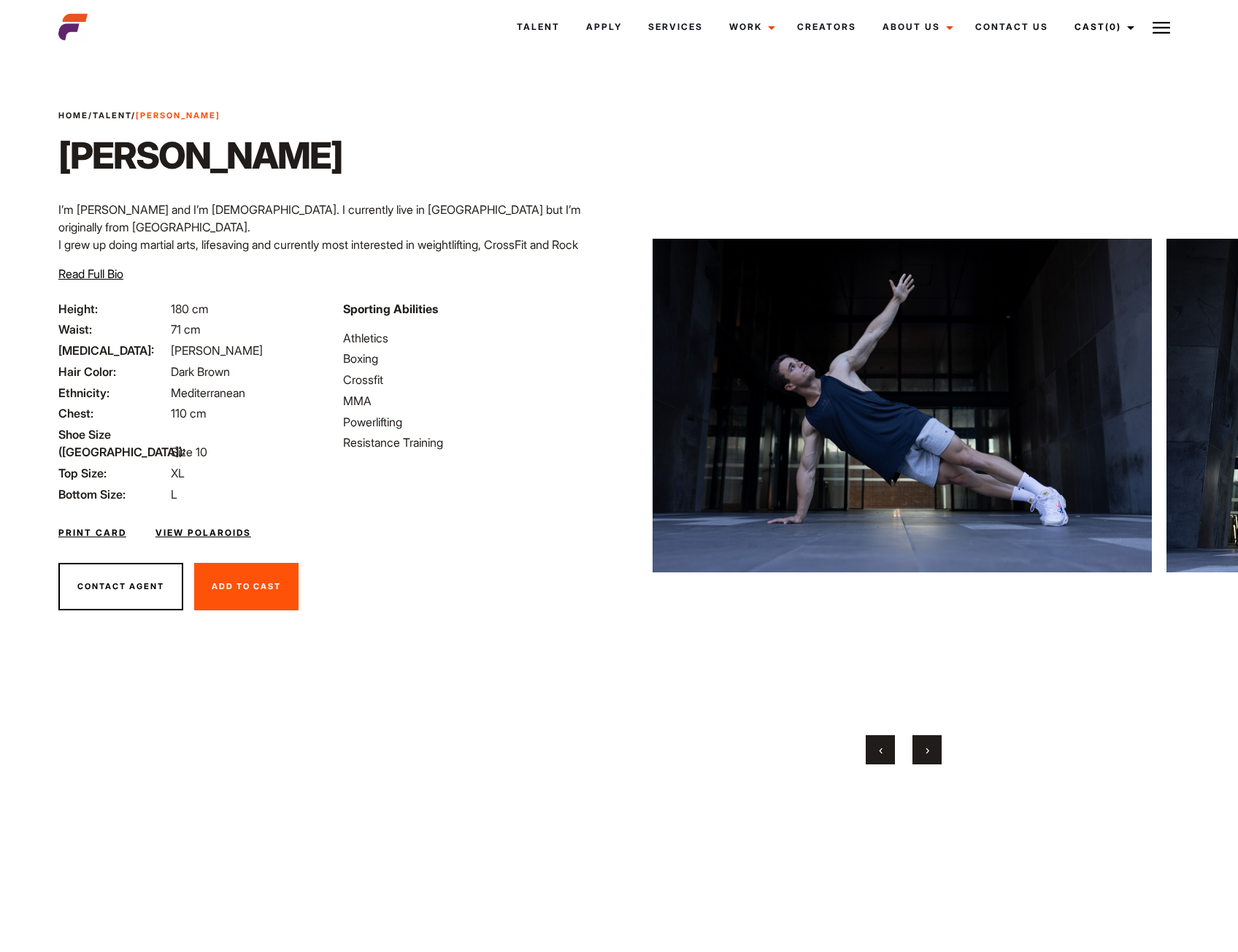
click at [870, 746] on button "‹" at bounding box center [880, 750] width 29 height 29
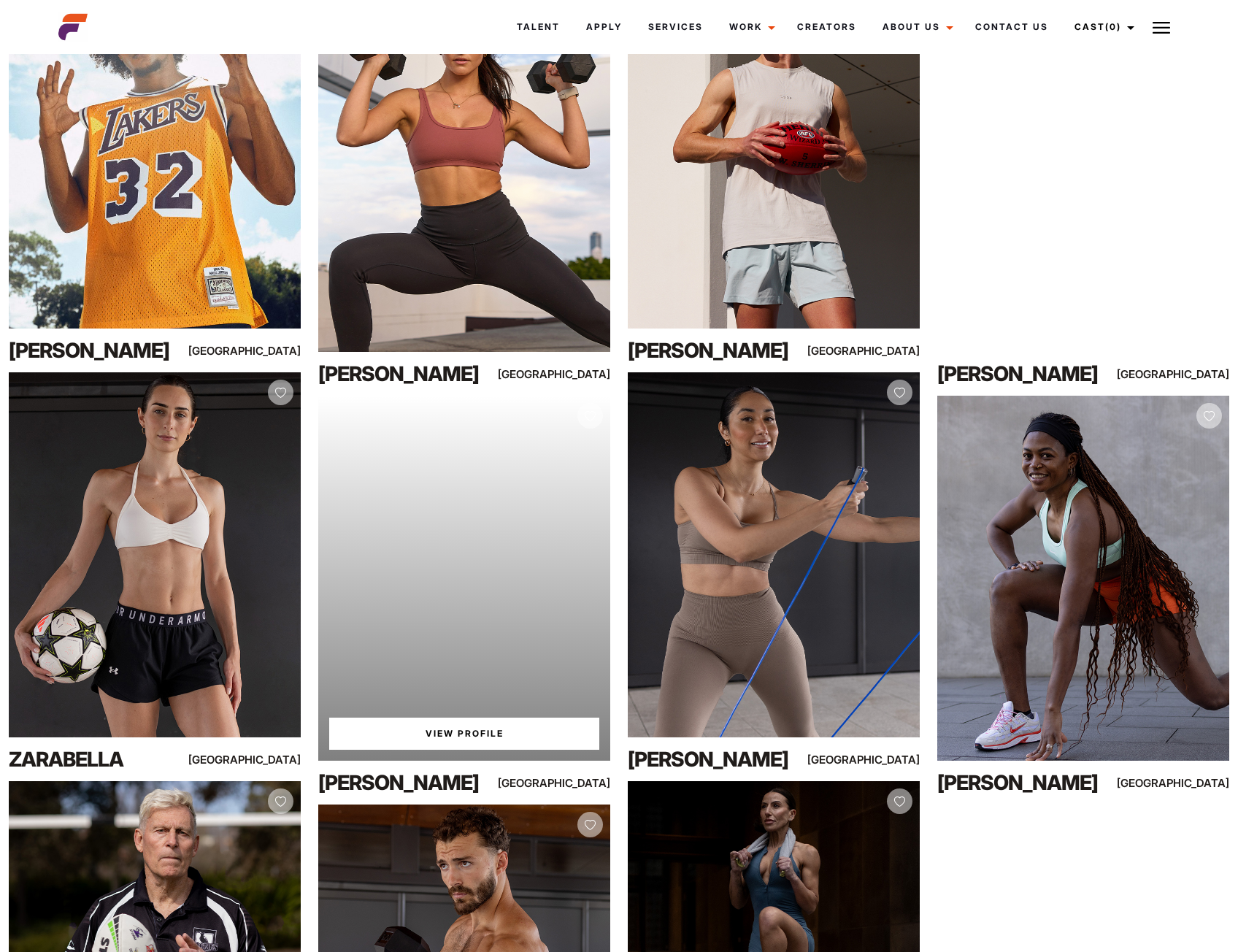
scroll to position [1233, 0]
